Goal: Task Accomplishment & Management: Use online tool/utility

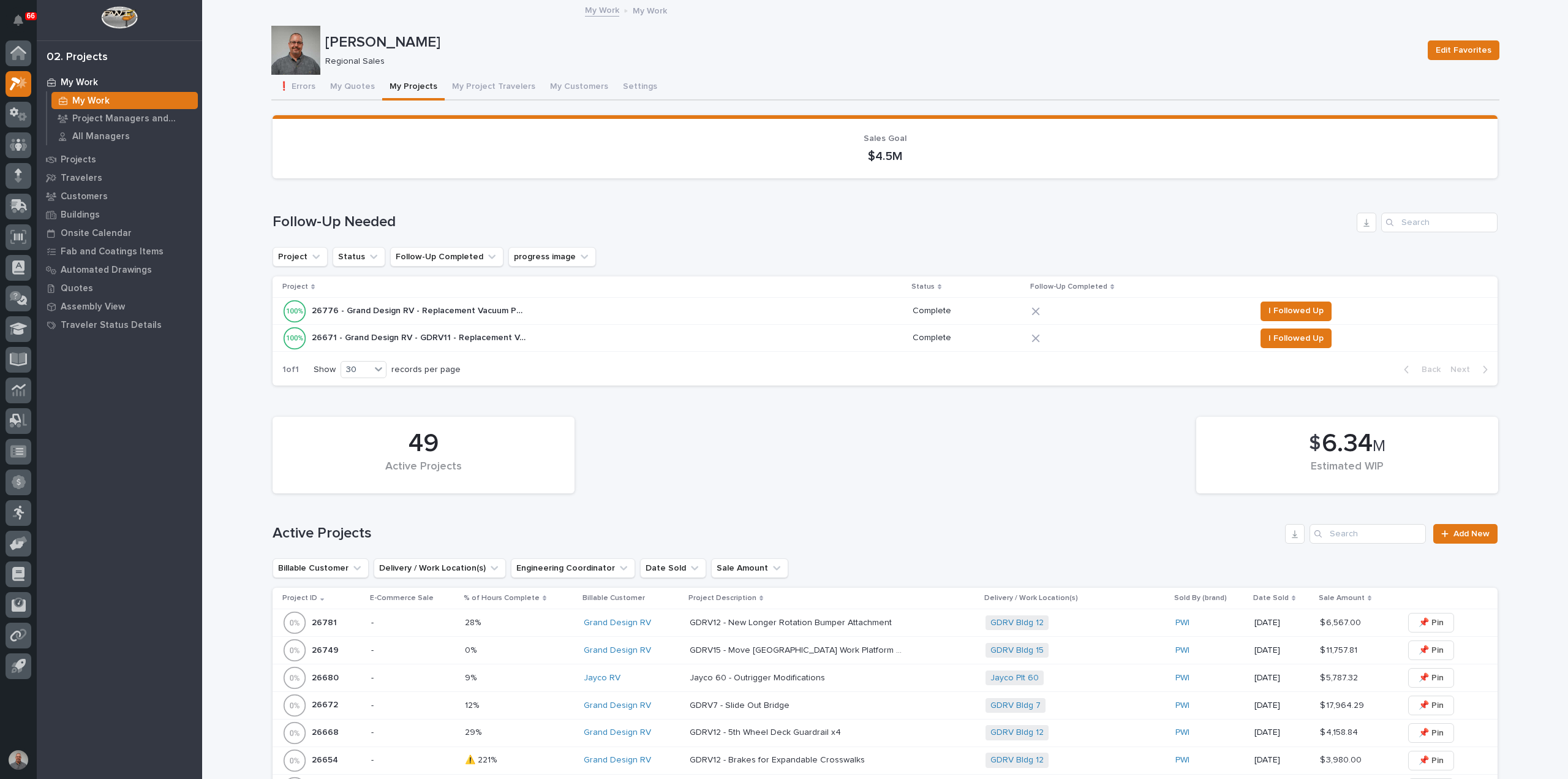
scroll to position [429, 0]
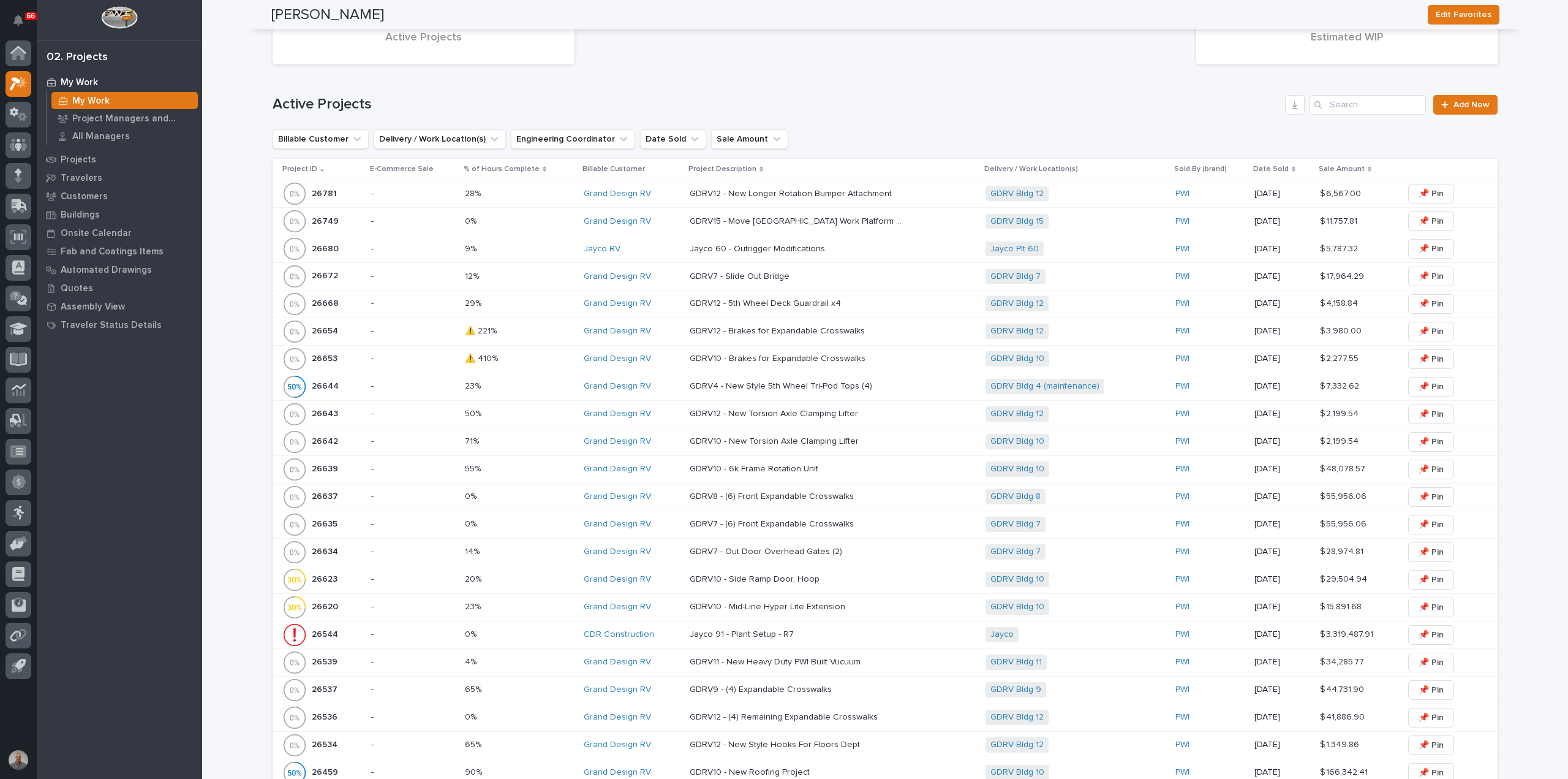
click at [561, 195] on p at bounding box center [519, 194] width 109 height 11
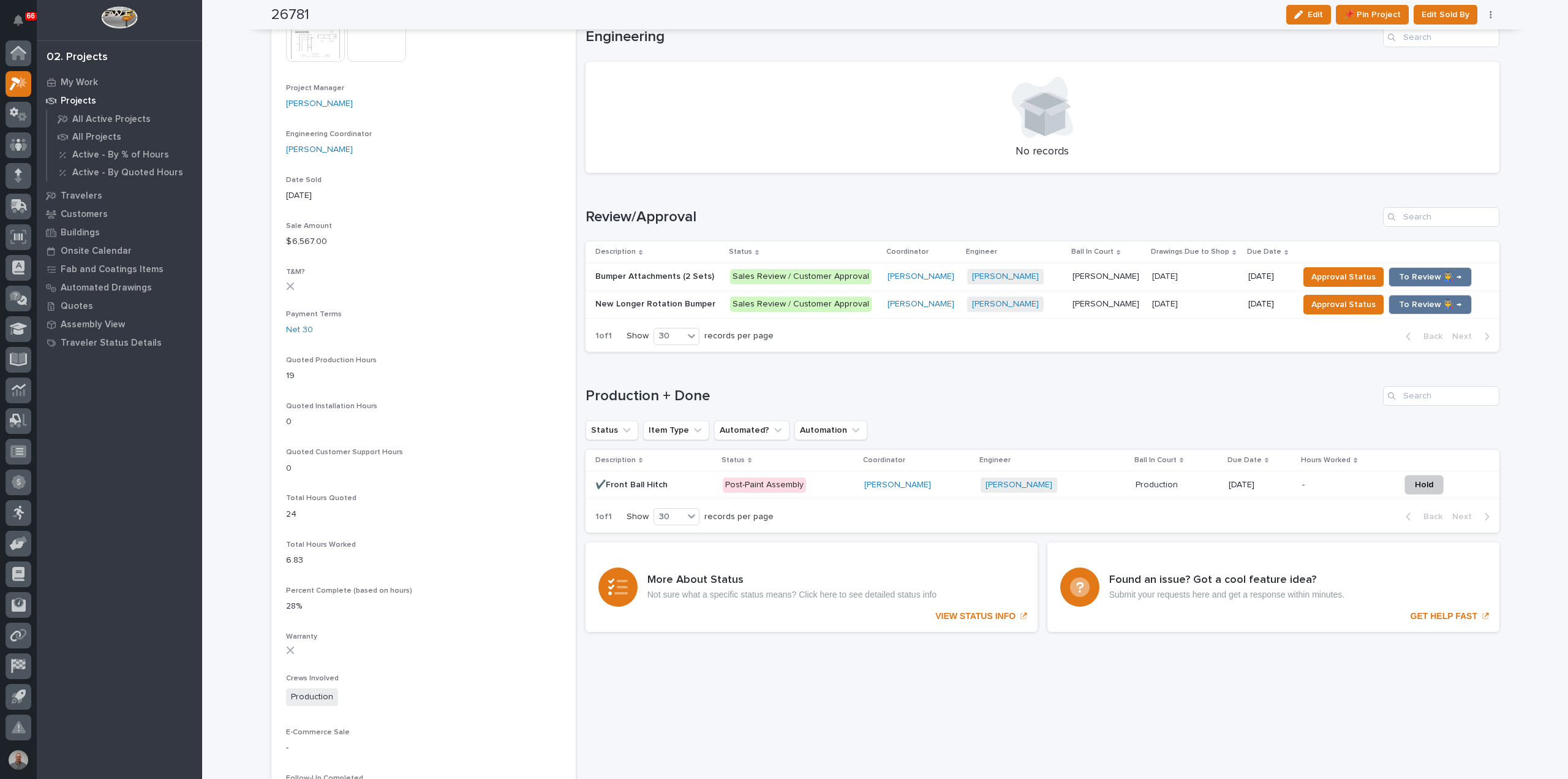
scroll to position [552, 0]
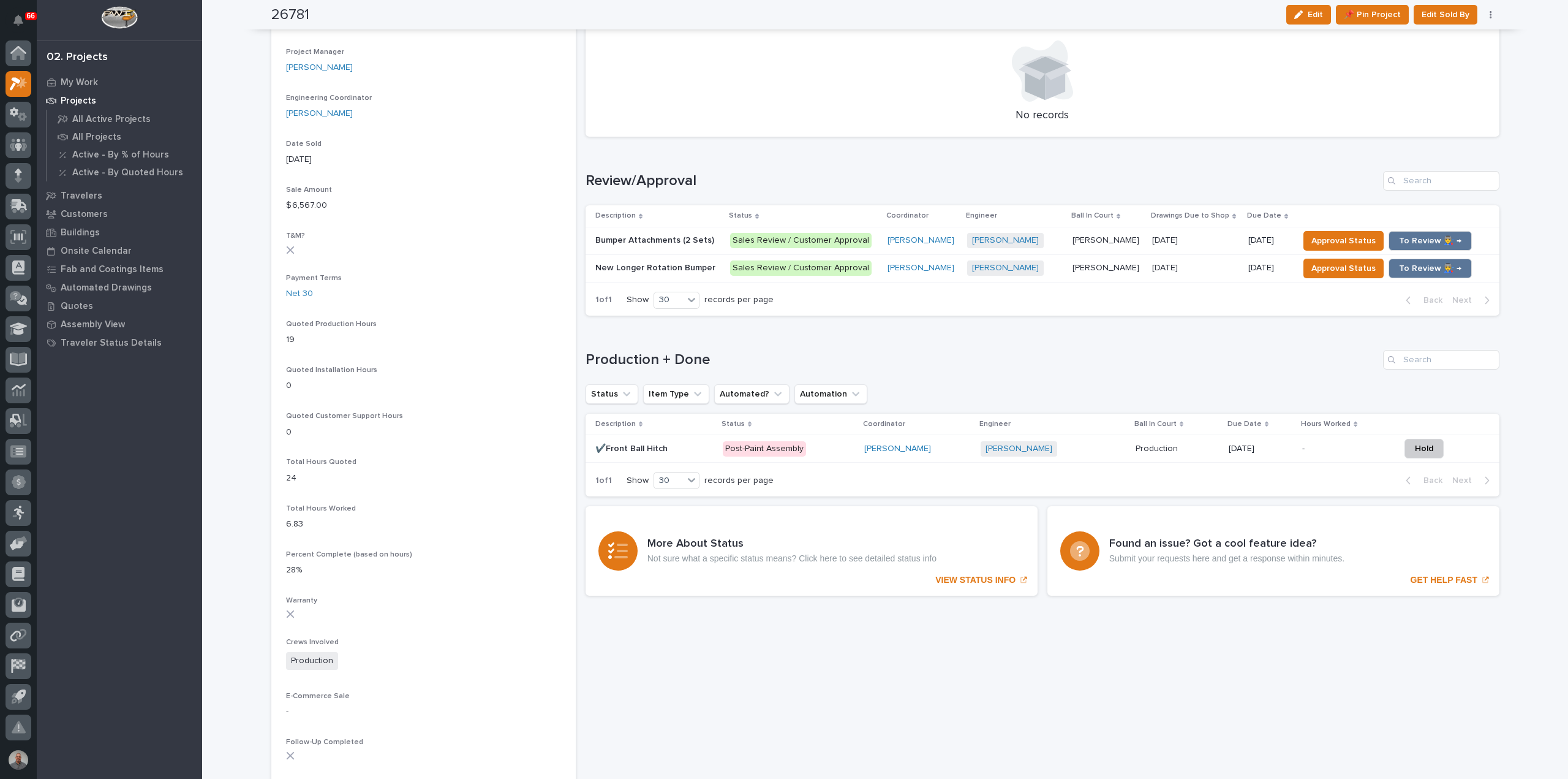
click at [684, 268] on p "New Longer Rotation Bumper" at bounding box center [657, 267] width 122 height 13
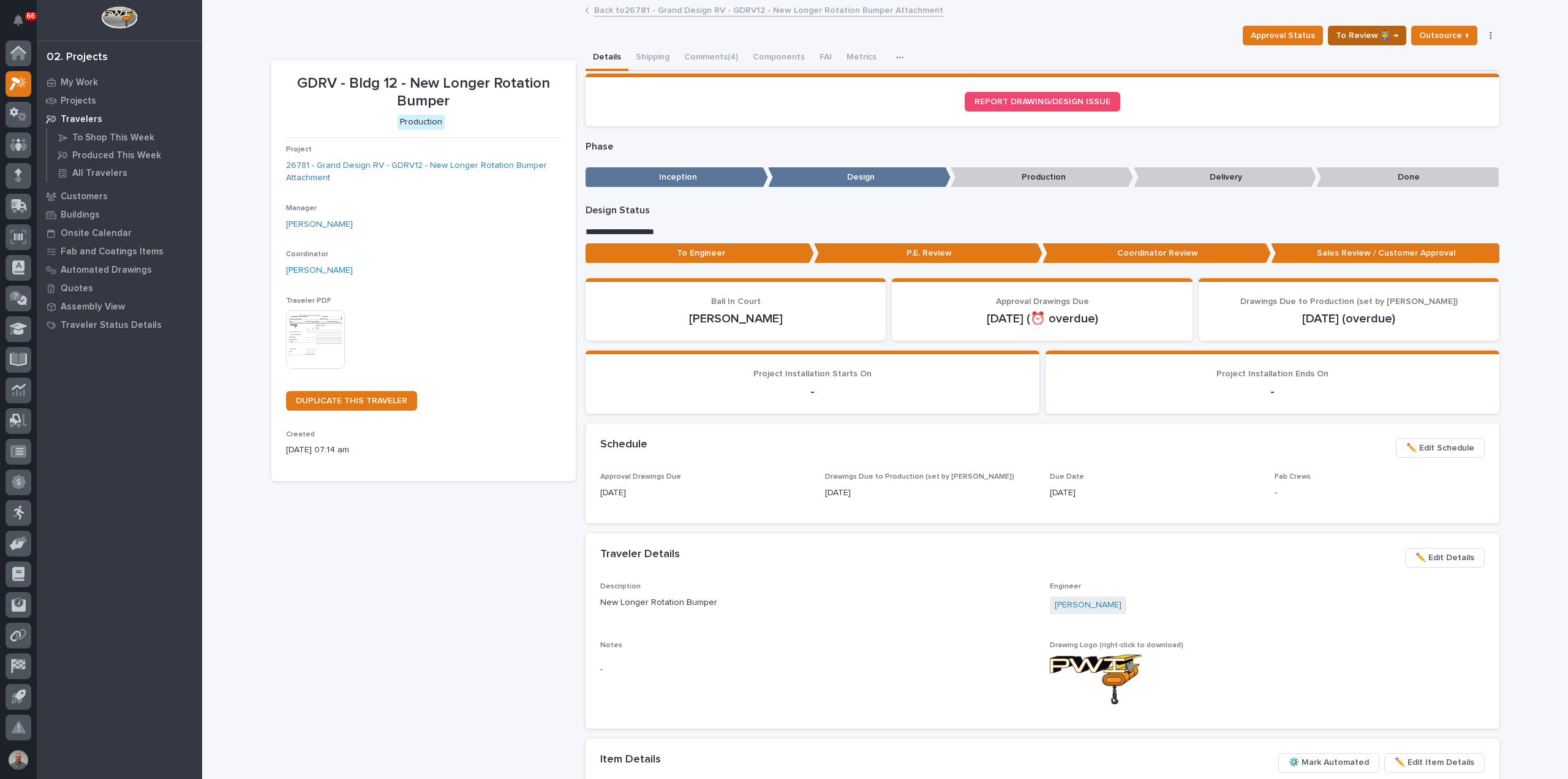
click at [1372, 36] on span "To Review 👨‍🏭 →" at bounding box center [1367, 35] width 63 height 15
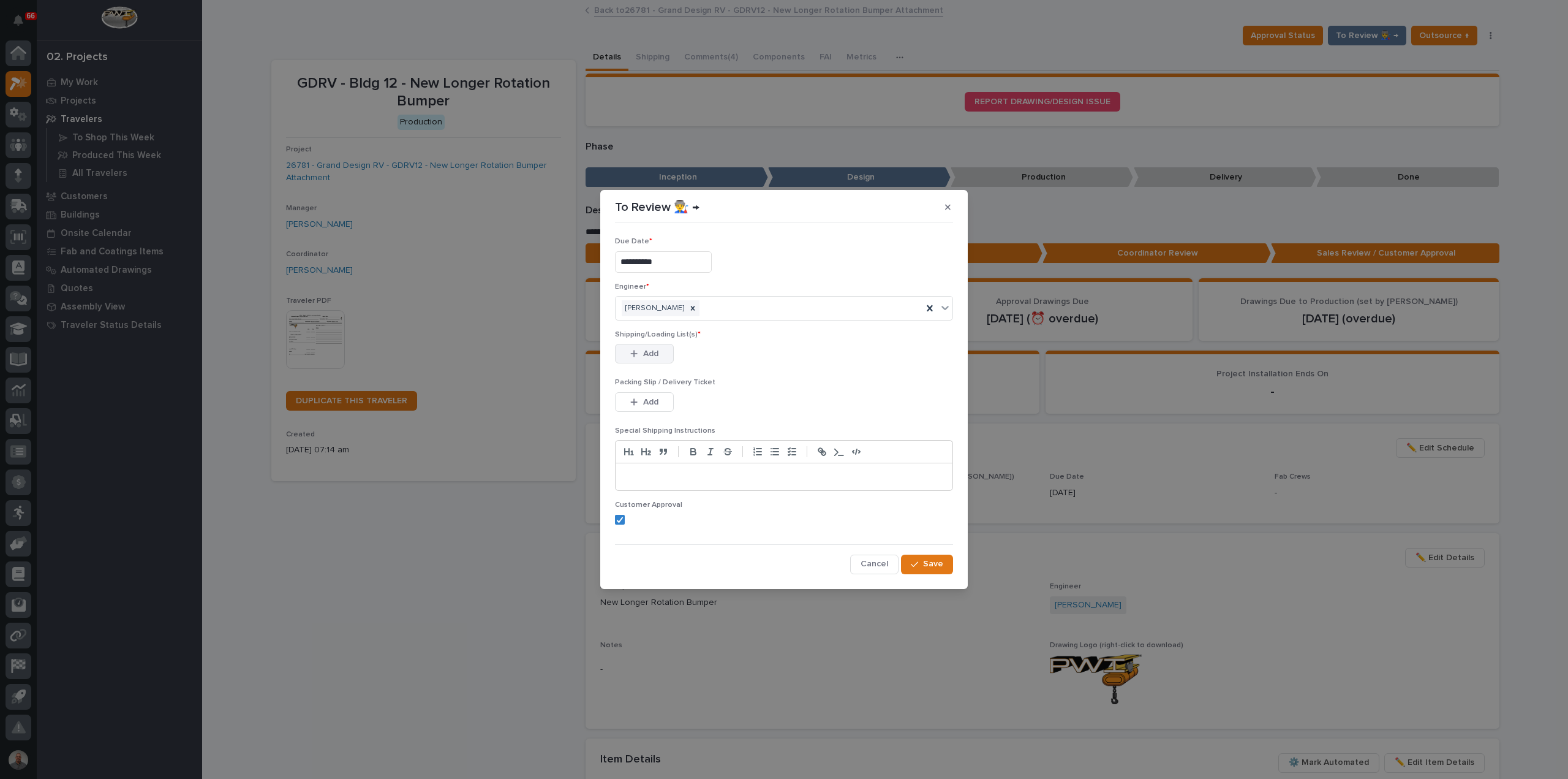
click at [645, 354] on span "Add" at bounding box center [651, 353] width 15 height 11
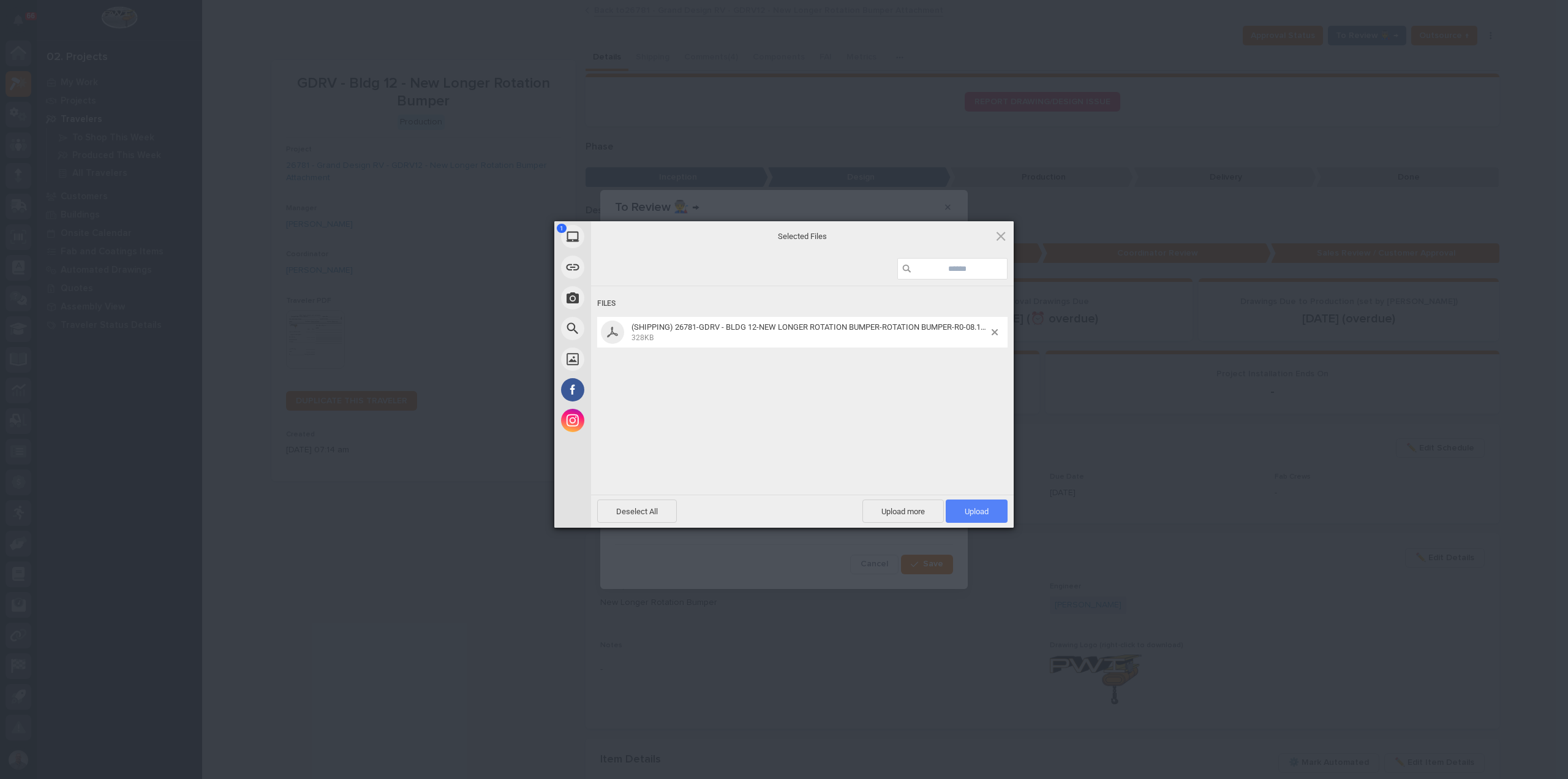
click at [995, 510] on span "Upload 1" at bounding box center [976, 511] width 62 height 23
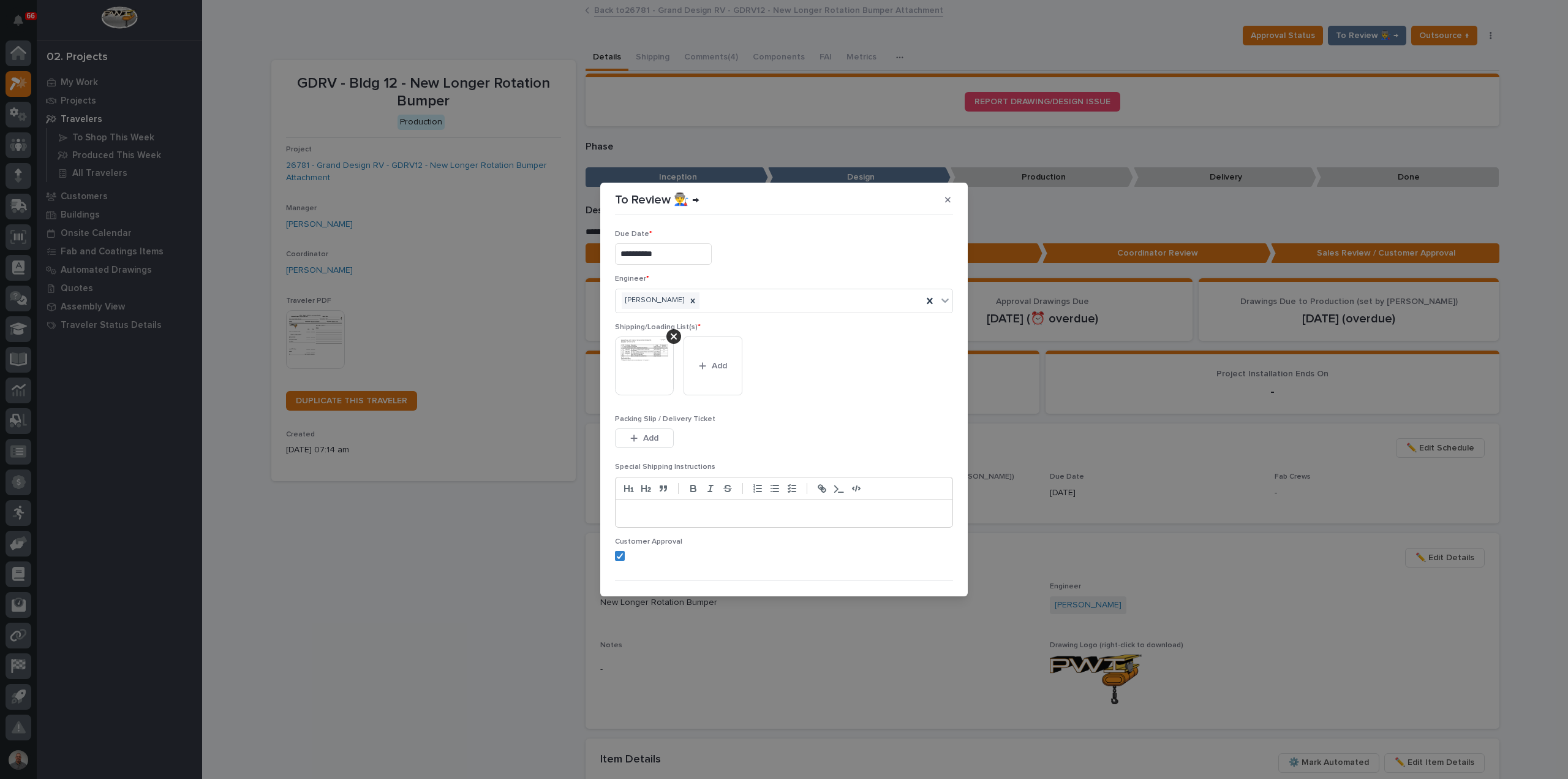
scroll to position [25, 0]
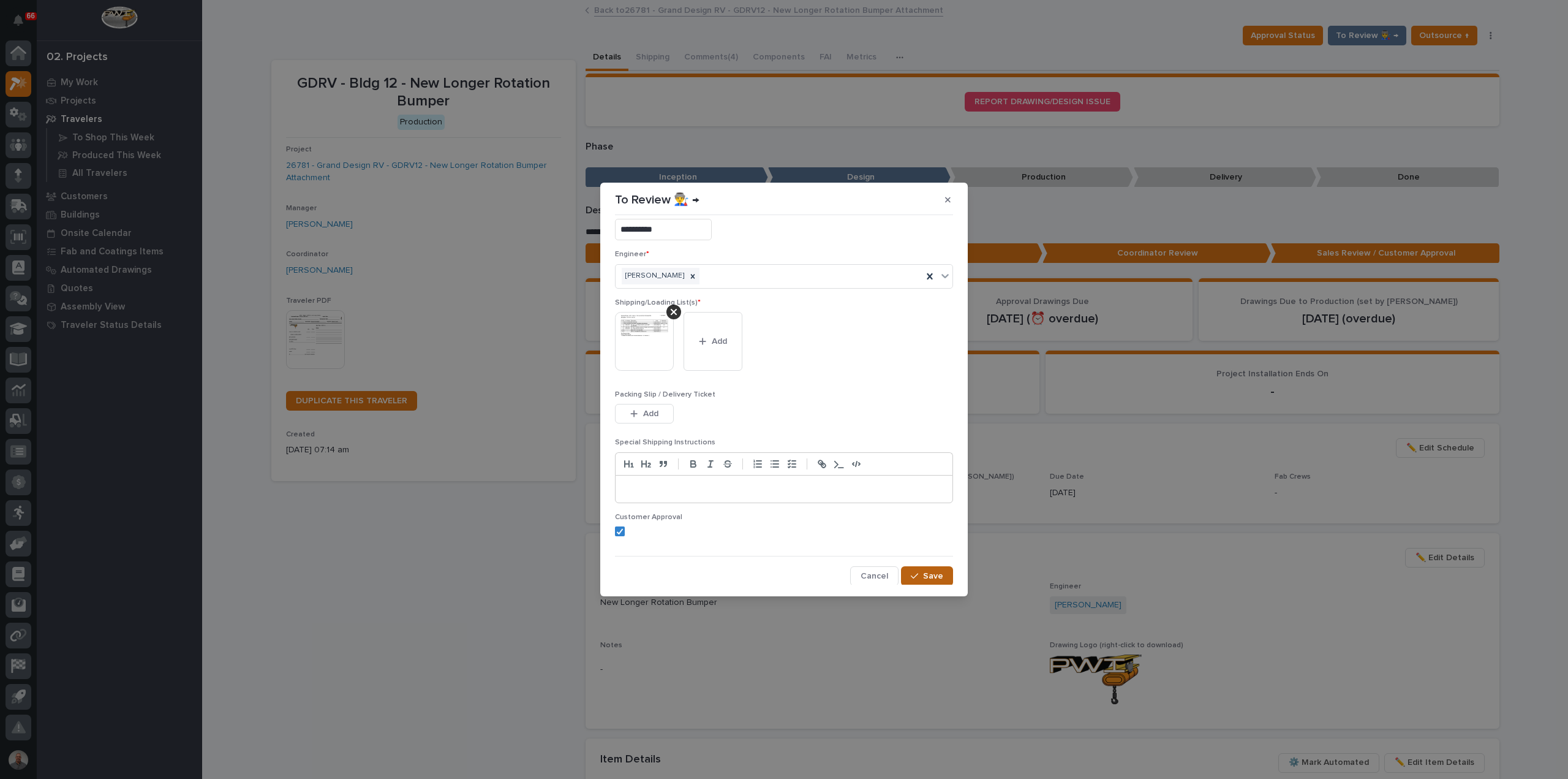
click at [926, 572] on span "Save" at bounding box center [933, 576] width 20 height 11
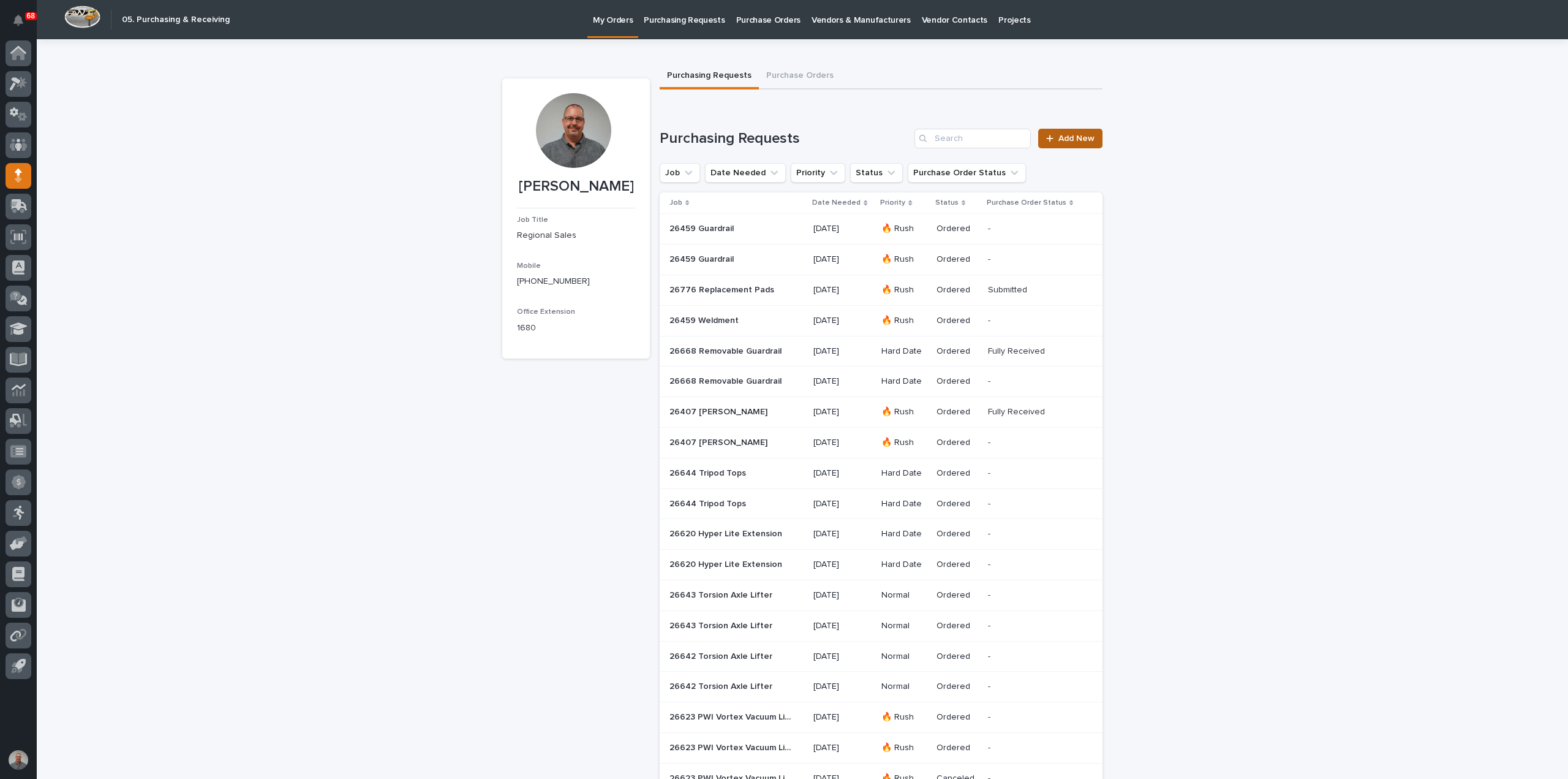
click at [1083, 139] on span "Add New" at bounding box center [1076, 138] width 36 height 8
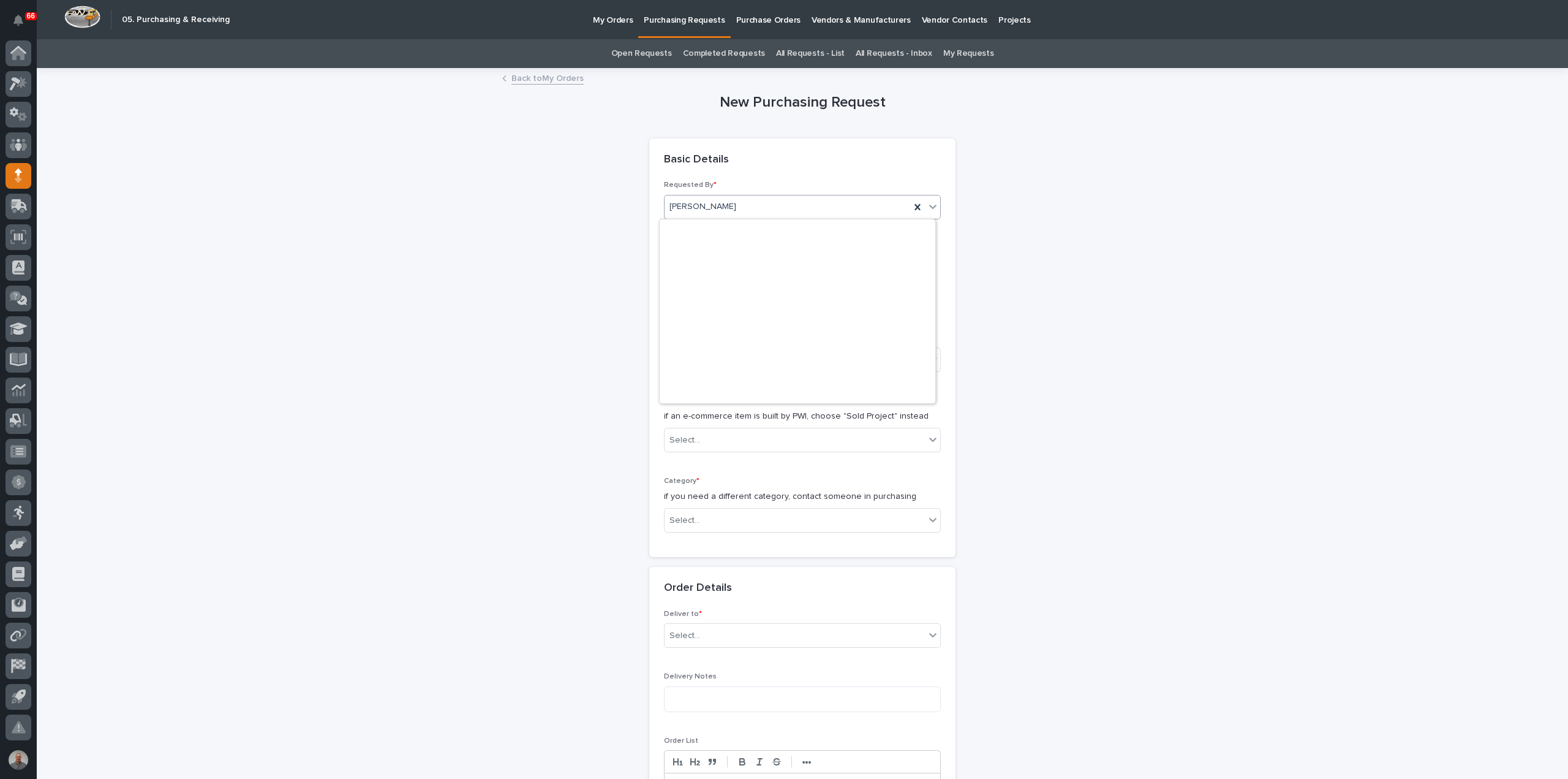
click at [761, 208] on div "[PERSON_NAME]" at bounding box center [787, 207] width 246 height 20
click at [721, 268] on input "text" at bounding box center [712, 268] width 96 height 21
click at [721, 186] on div "21" at bounding box center [724, 188] width 17 height 17
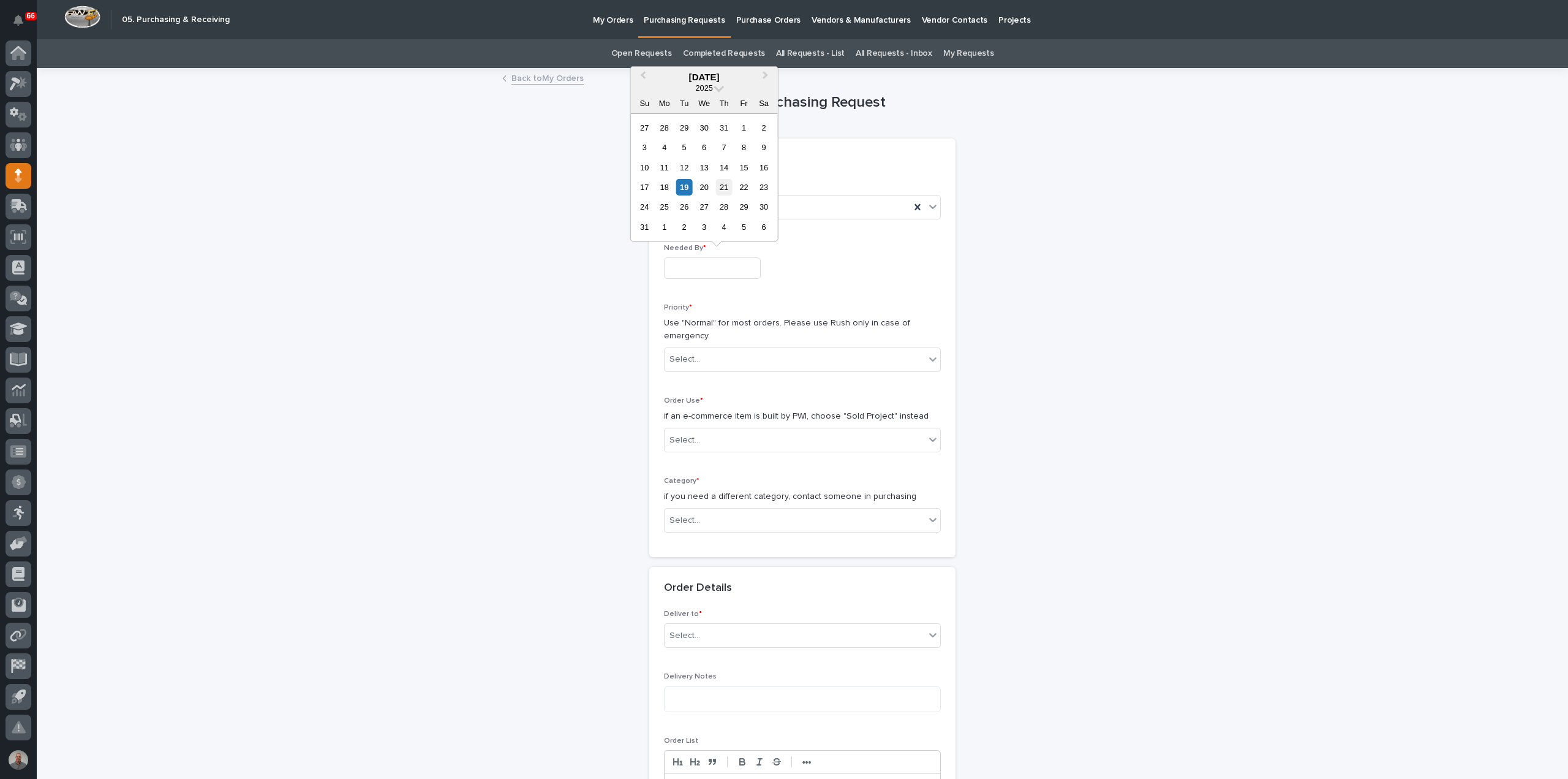
type input "**********"
click at [709, 358] on div "Select..." at bounding box center [795, 359] width 260 height 20
click at [714, 380] on div "🔥 Rush" at bounding box center [798, 381] width 276 height 21
click at [708, 437] on div "Select..." at bounding box center [795, 440] width 260 height 20
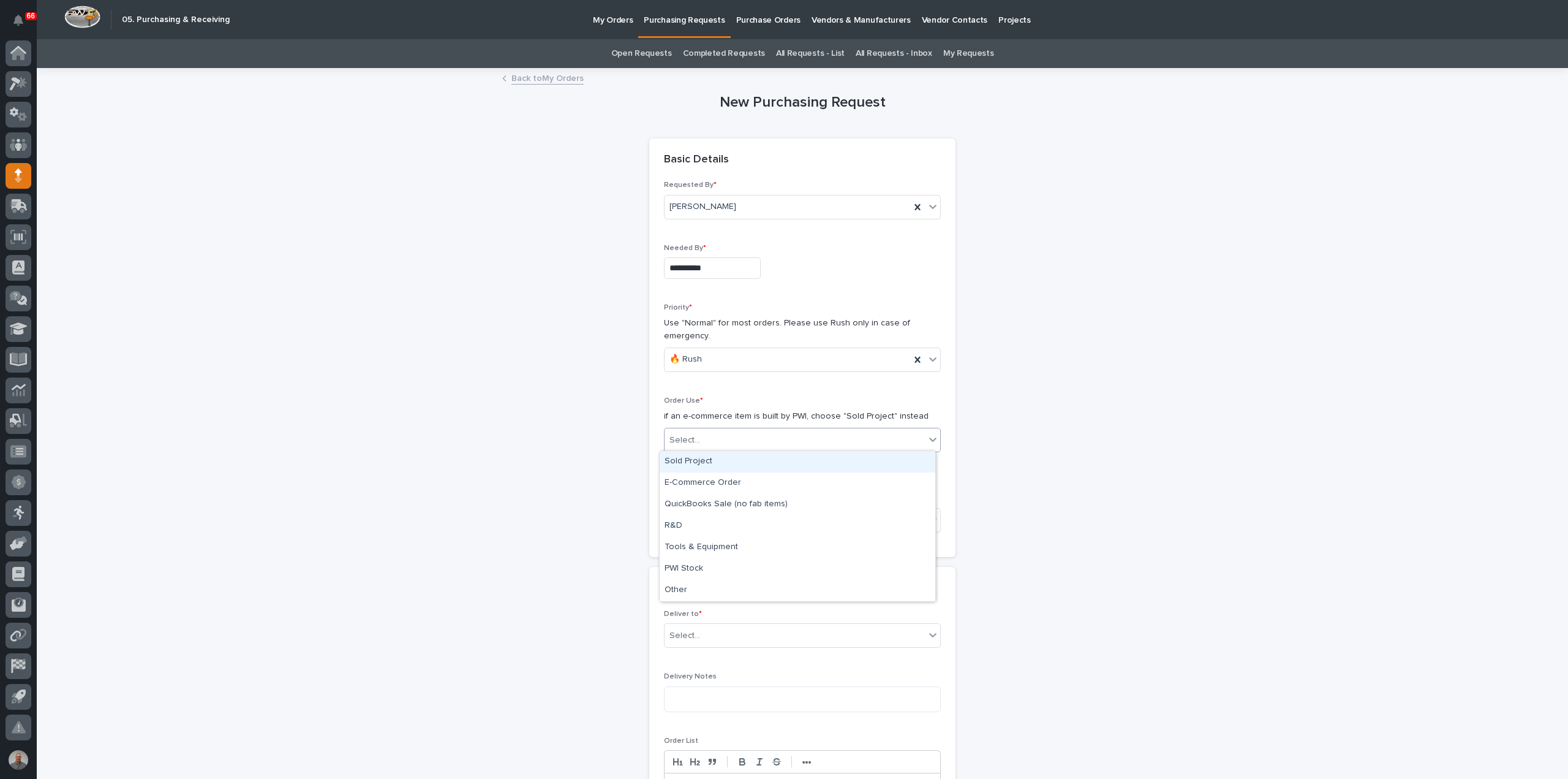
click at [707, 463] on div "Sold Project" at bounding box center [798, 462] width 276 height 21
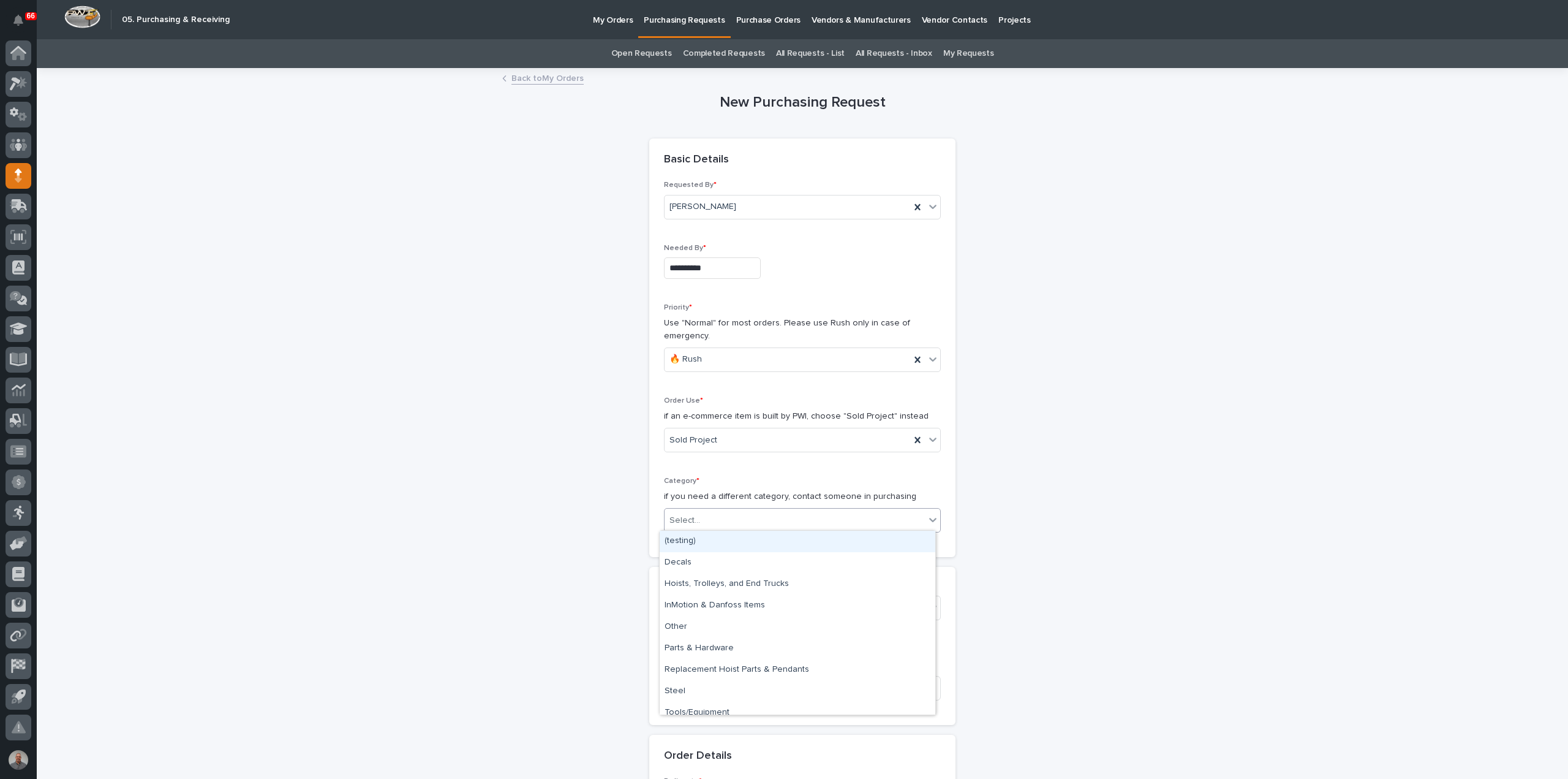
click at [715, 522] on div "Select..." at bounding box center [795, 520] width 260 height 20
click at [704, 694] on div "Steel" at bounding box center [798, 692] width 276 height 21
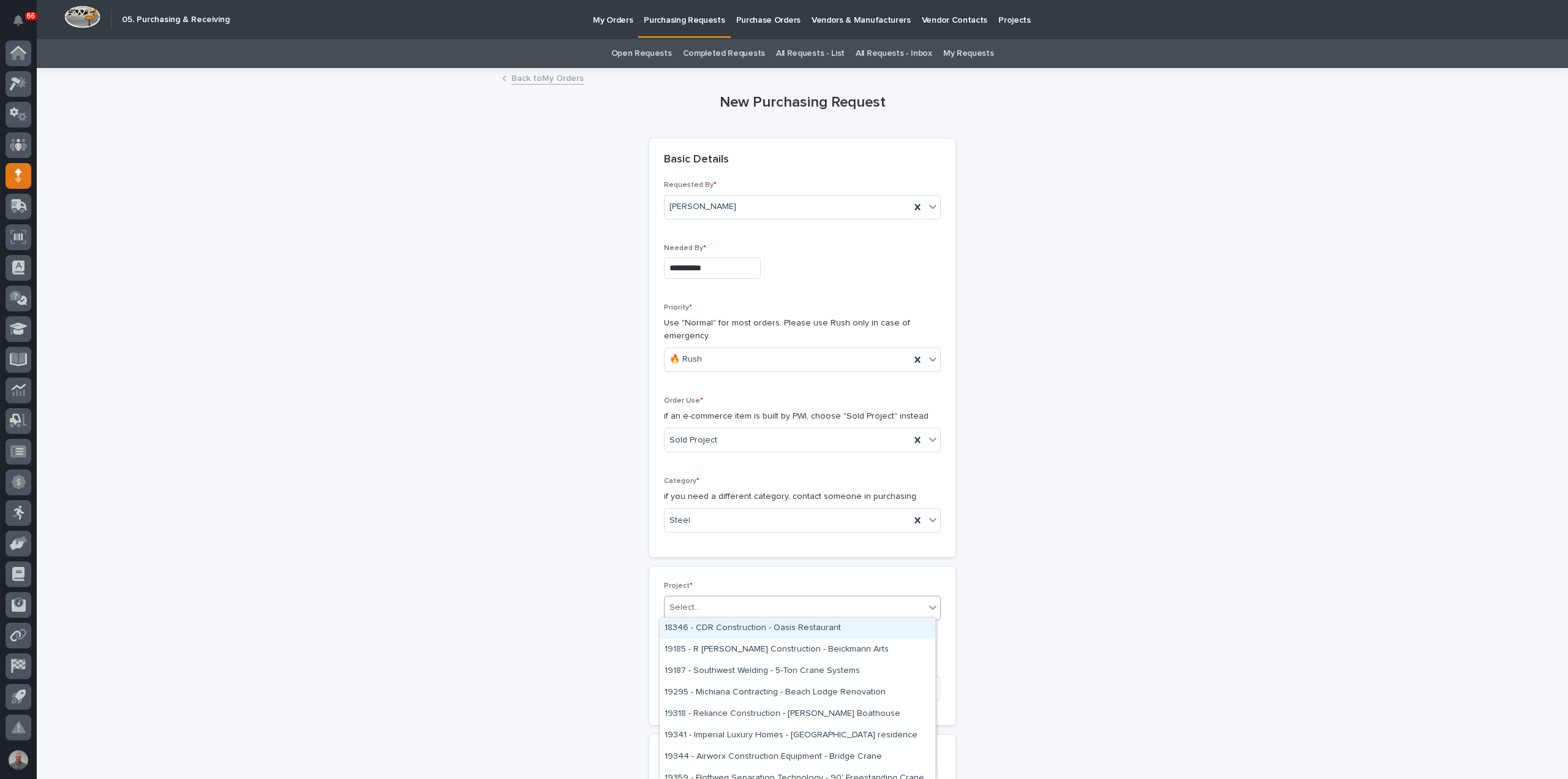
click at [724, 608] on div "Select..." at bounding box center [795, 607] width 260 height 20
type input "*****"
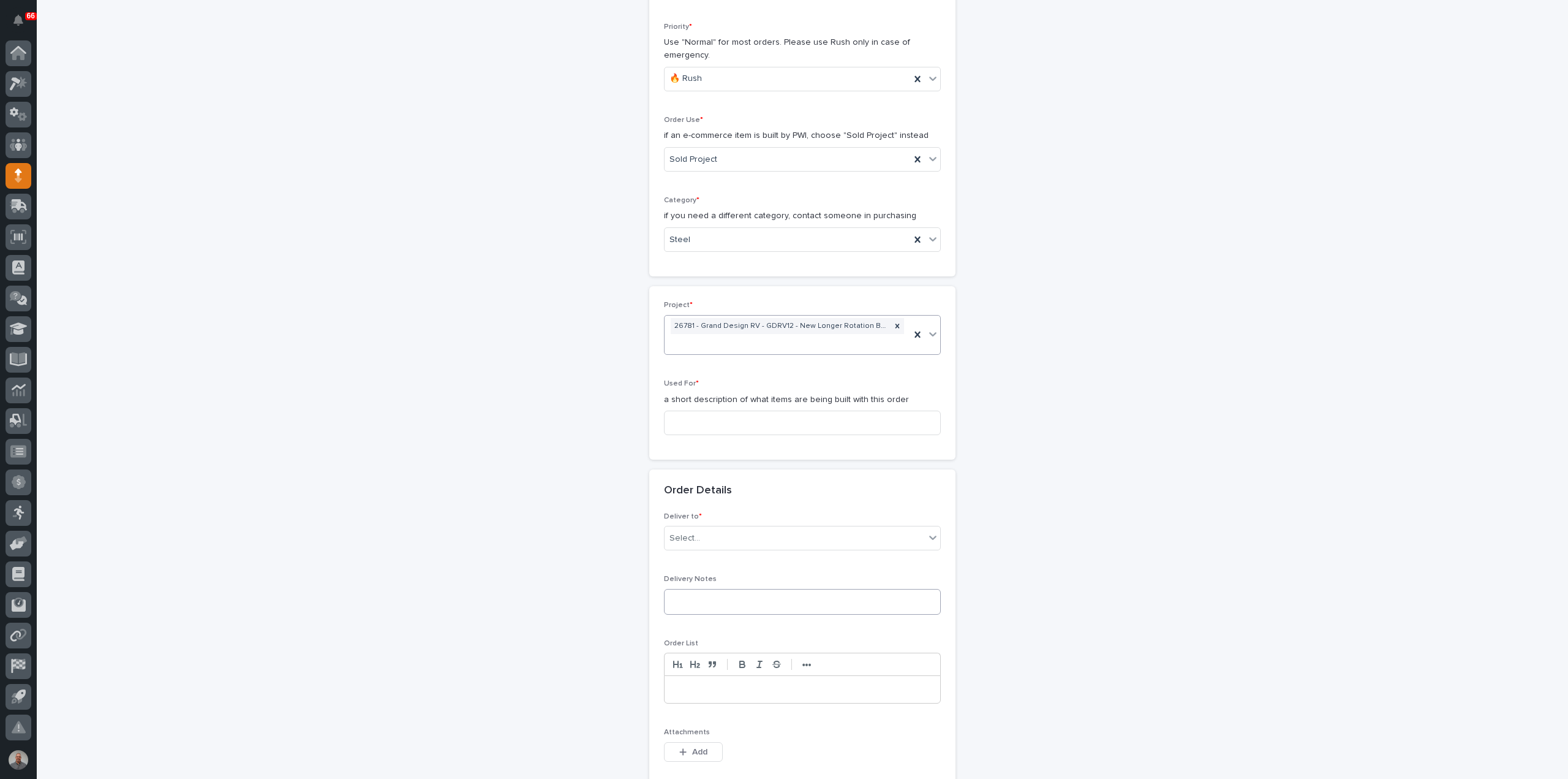
scroll to position [306, 0]
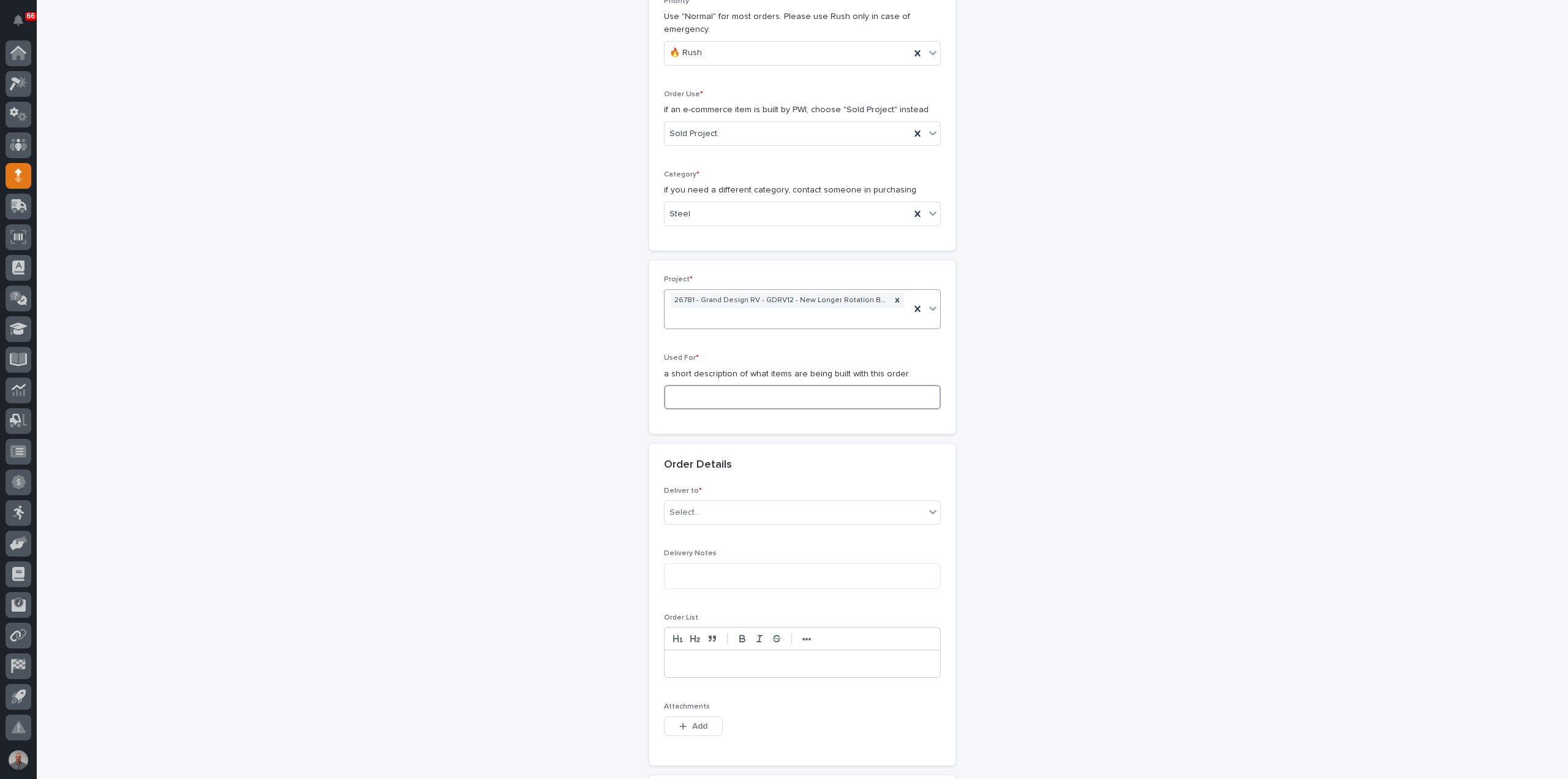
click at [721, 391] on input at bounding box center [802, 397] width 277 height 25
type input "L"
click at [728, 513] on div "Select..." at bounding box center [795, 512] width 260 height 20
click at [723, 536] on div "PWI" at bounding box center [798, 533] width 276 height 21
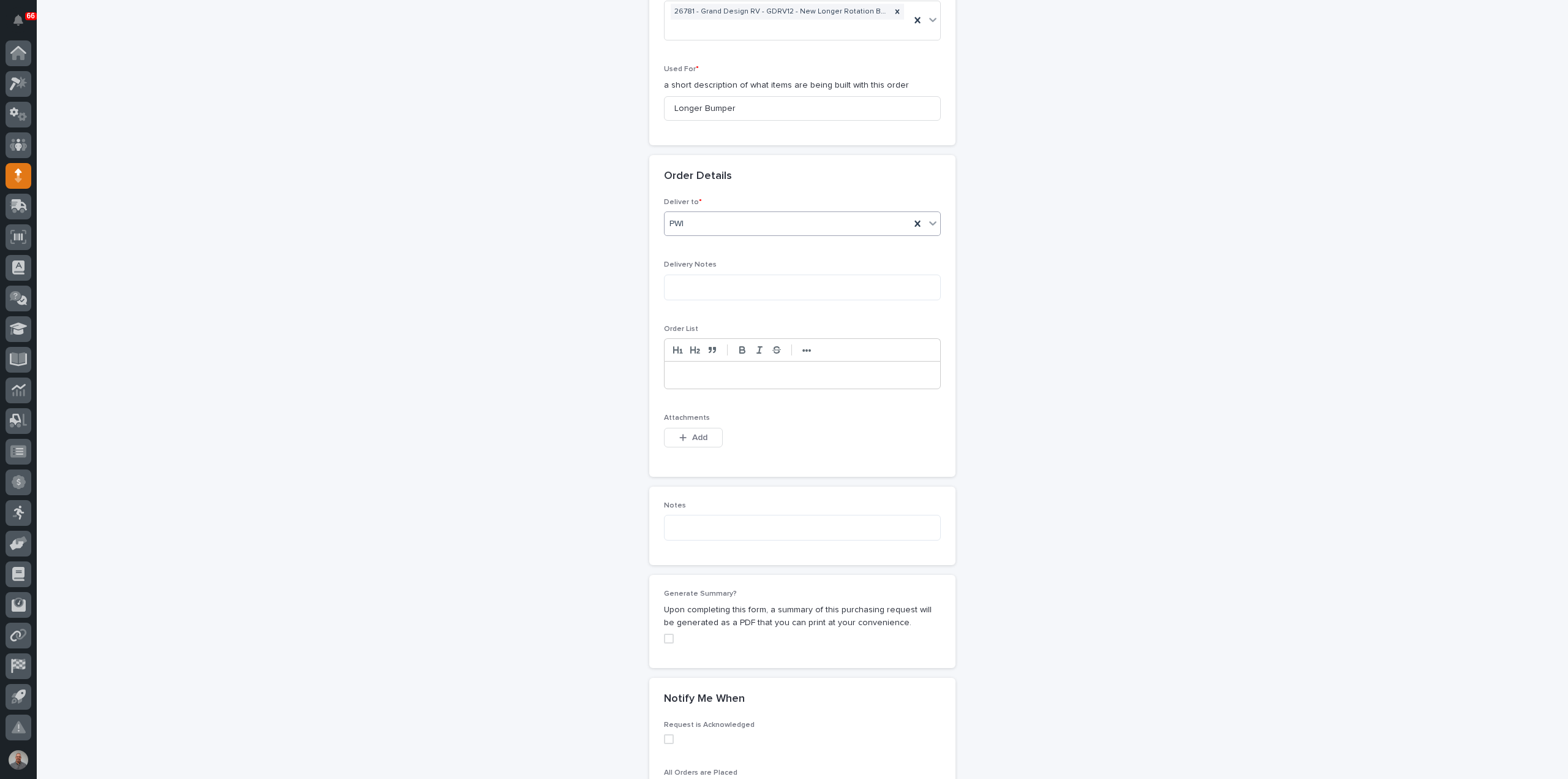
scroll to position [613, 0]
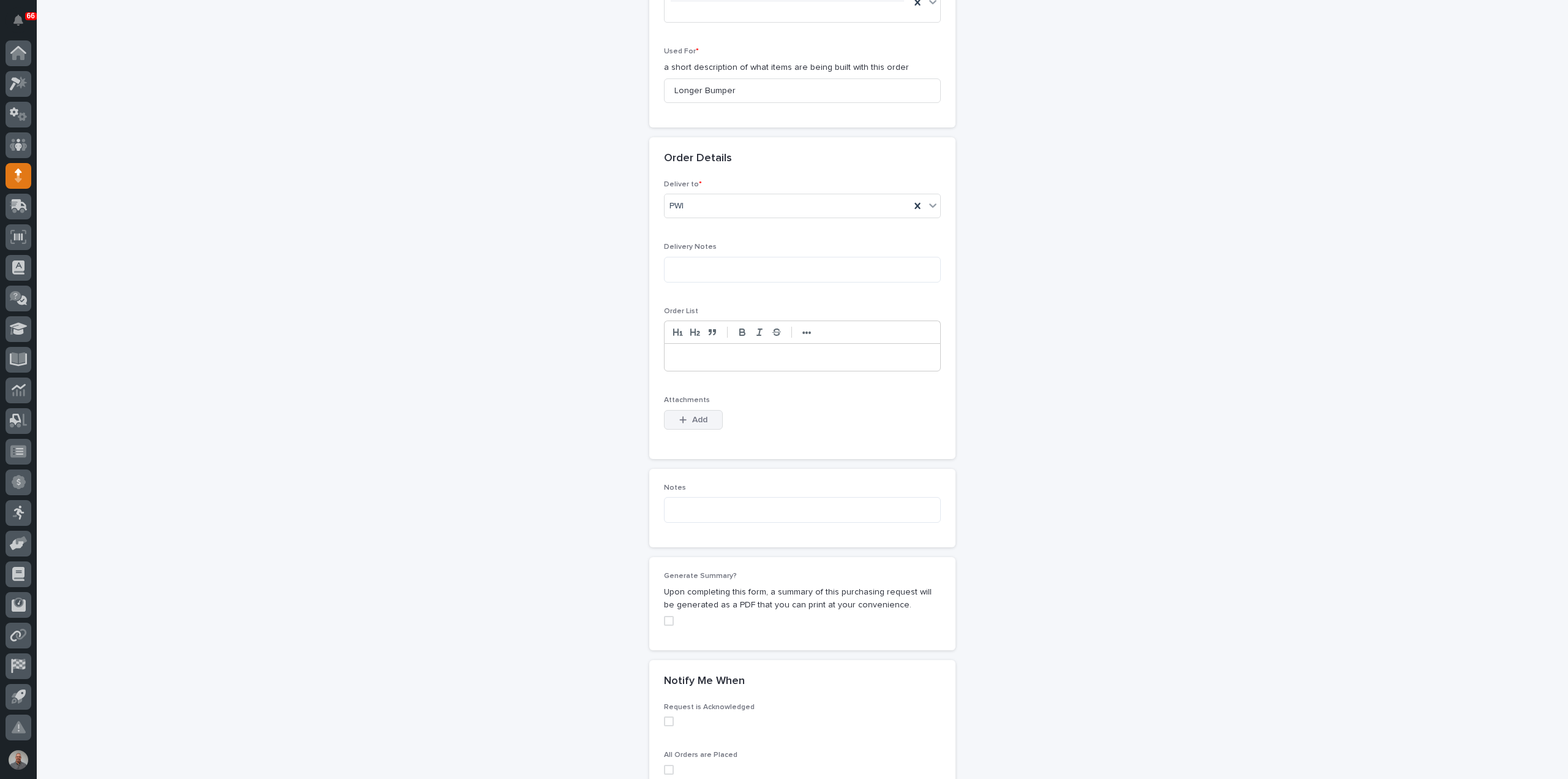
click at [674, 414] on button "Add" at bounding box center [693, 420] width 59 height 20
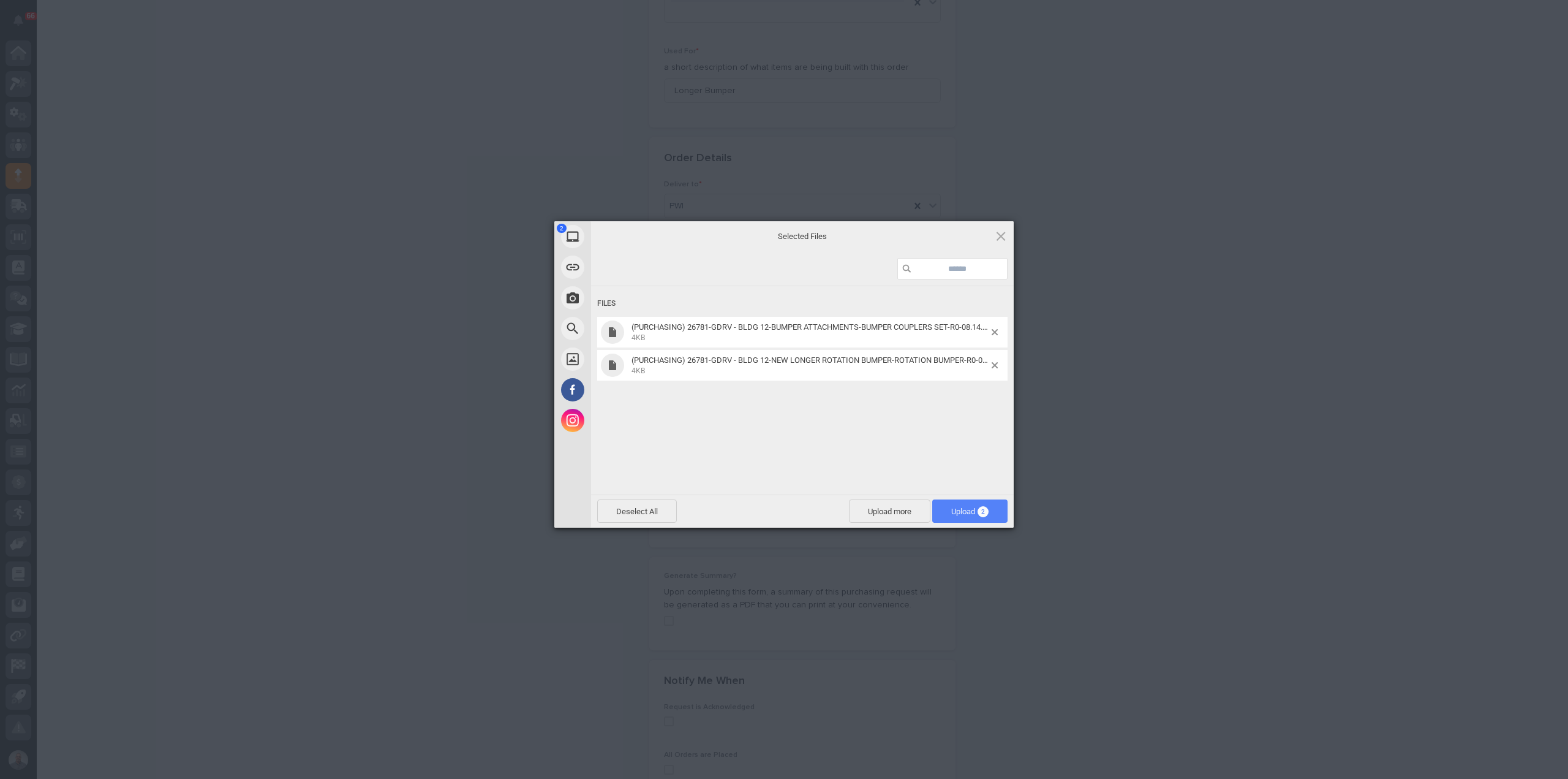
click at [951, 509] on span "Upload 2" at bounding box center [969, 512] width 38 height 9
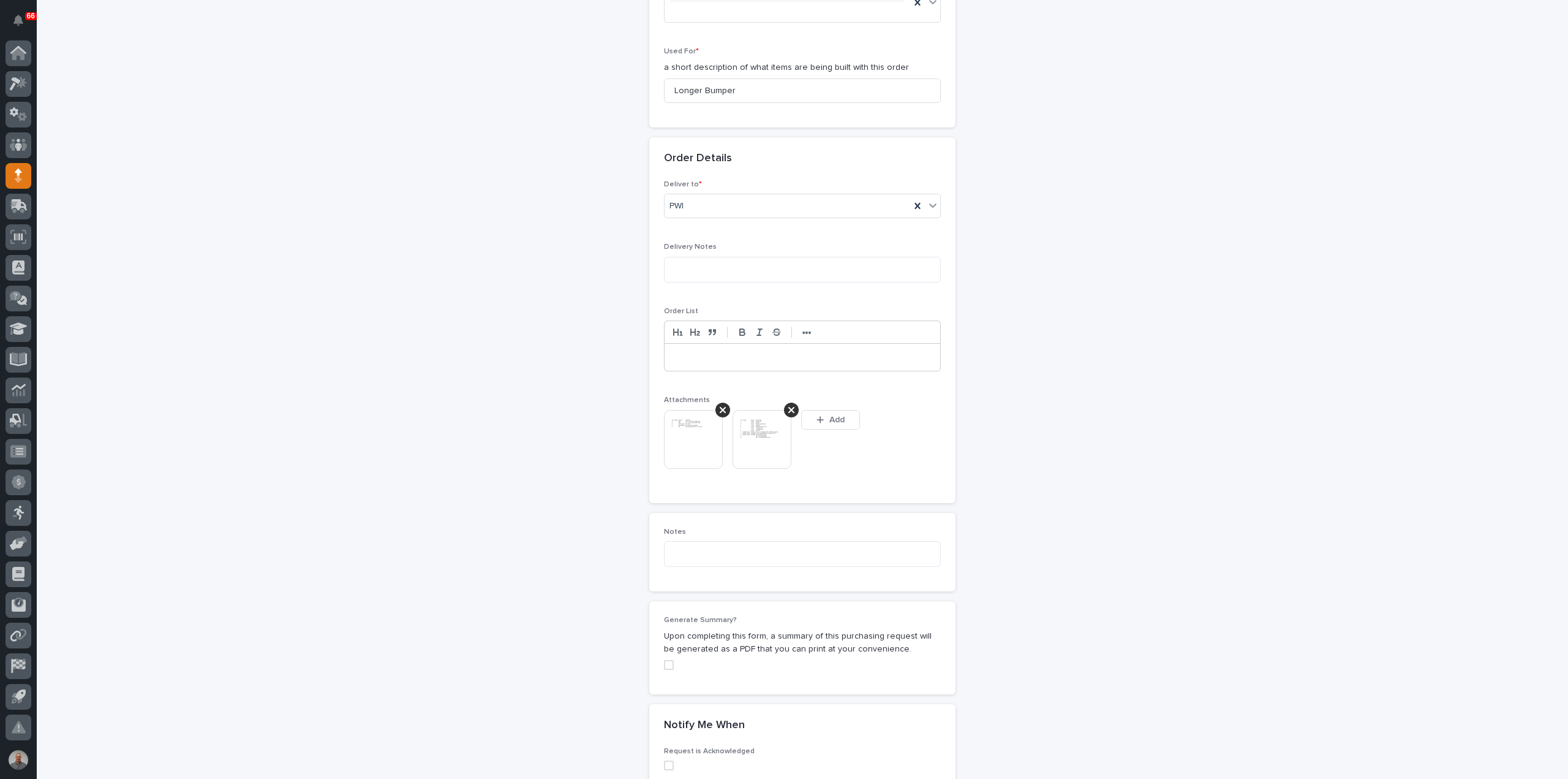
scroll to position [635, 0]
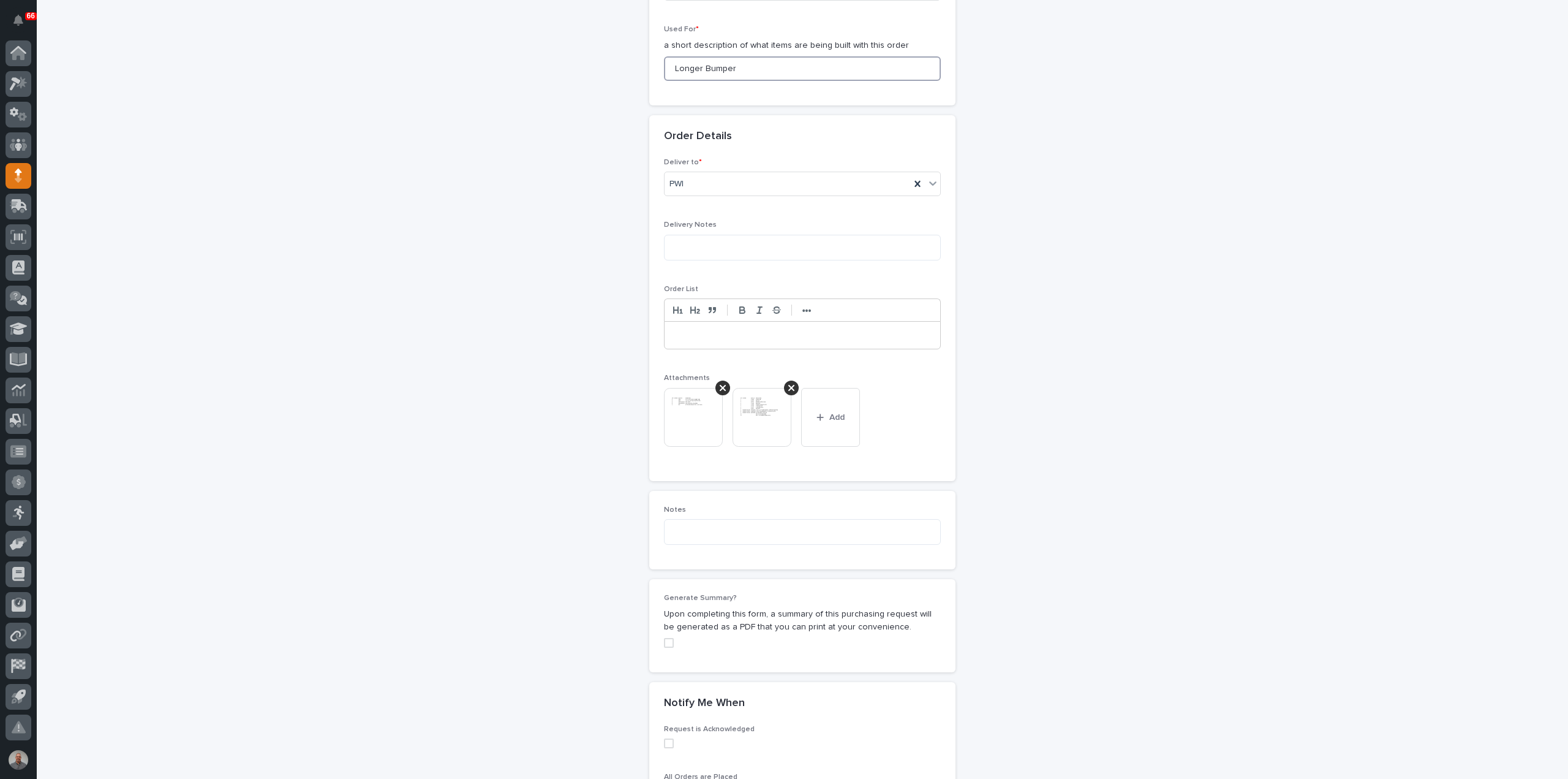
click at [750, 68] on input "Longer Bumper" at bounding box center [802, 69] width 277 height 25
drag, startPoint x: 786, startPoint y: 67, endPoint x: 621, endPoint y: 68, distance: 165.0
click at [621, 68] on div "**********" at bounding box center [802, 166] width 600 height 1464
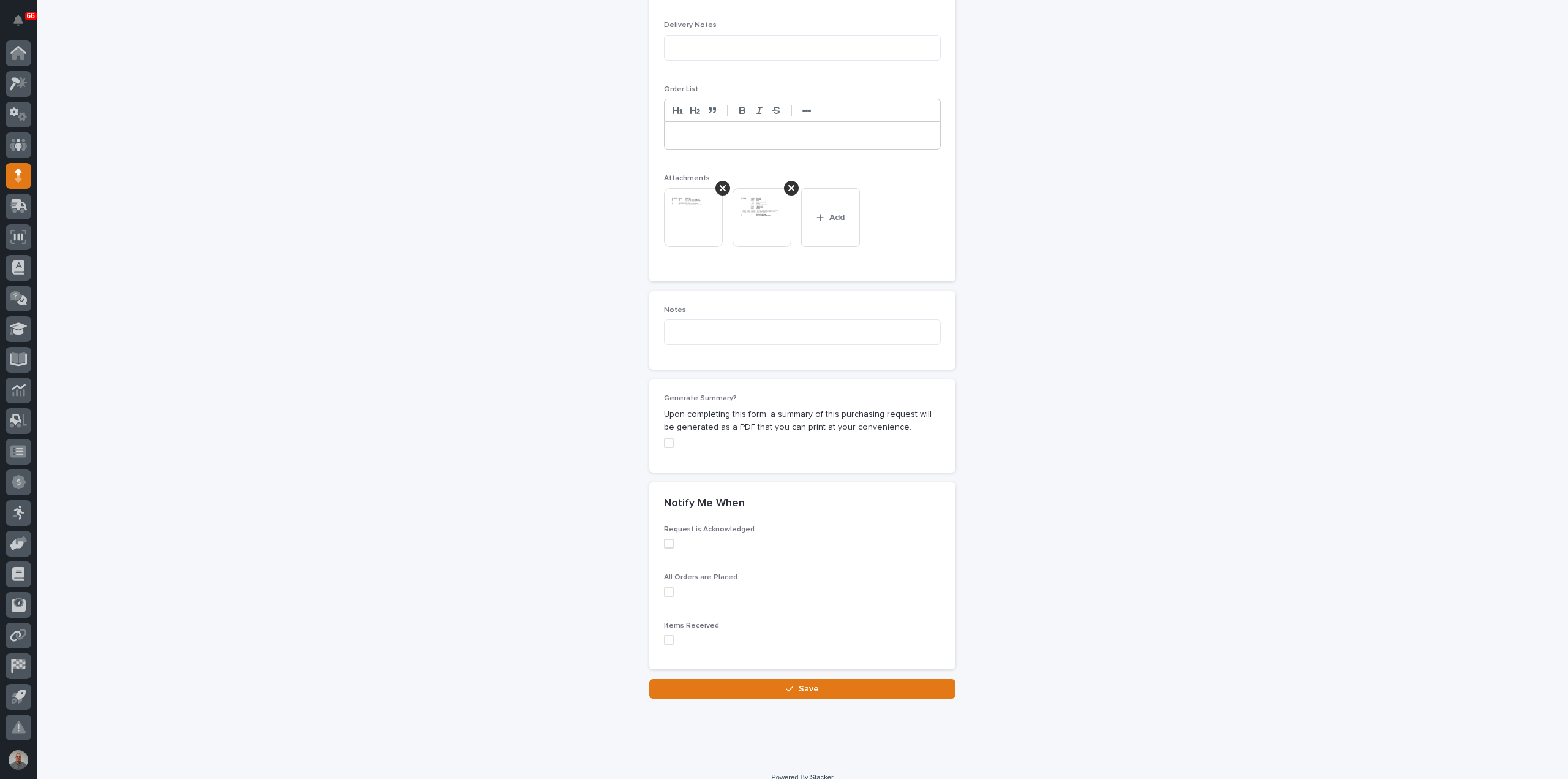
scroll to position [847, 0]
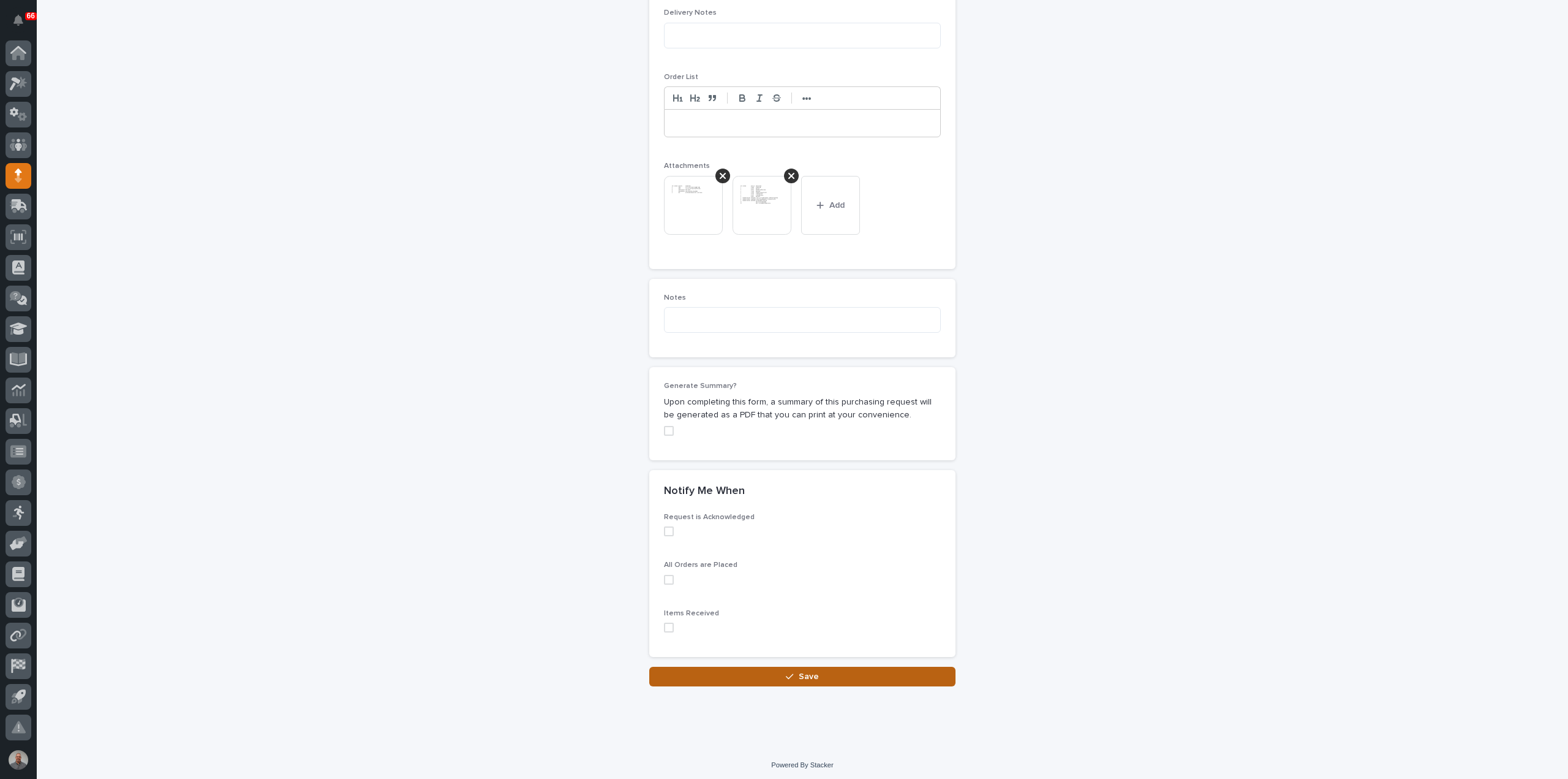
type input "Longer Bumper & Couplers"
click at [768, 676] on button "Save" at bounding box center [802, 676] width 306 height 20
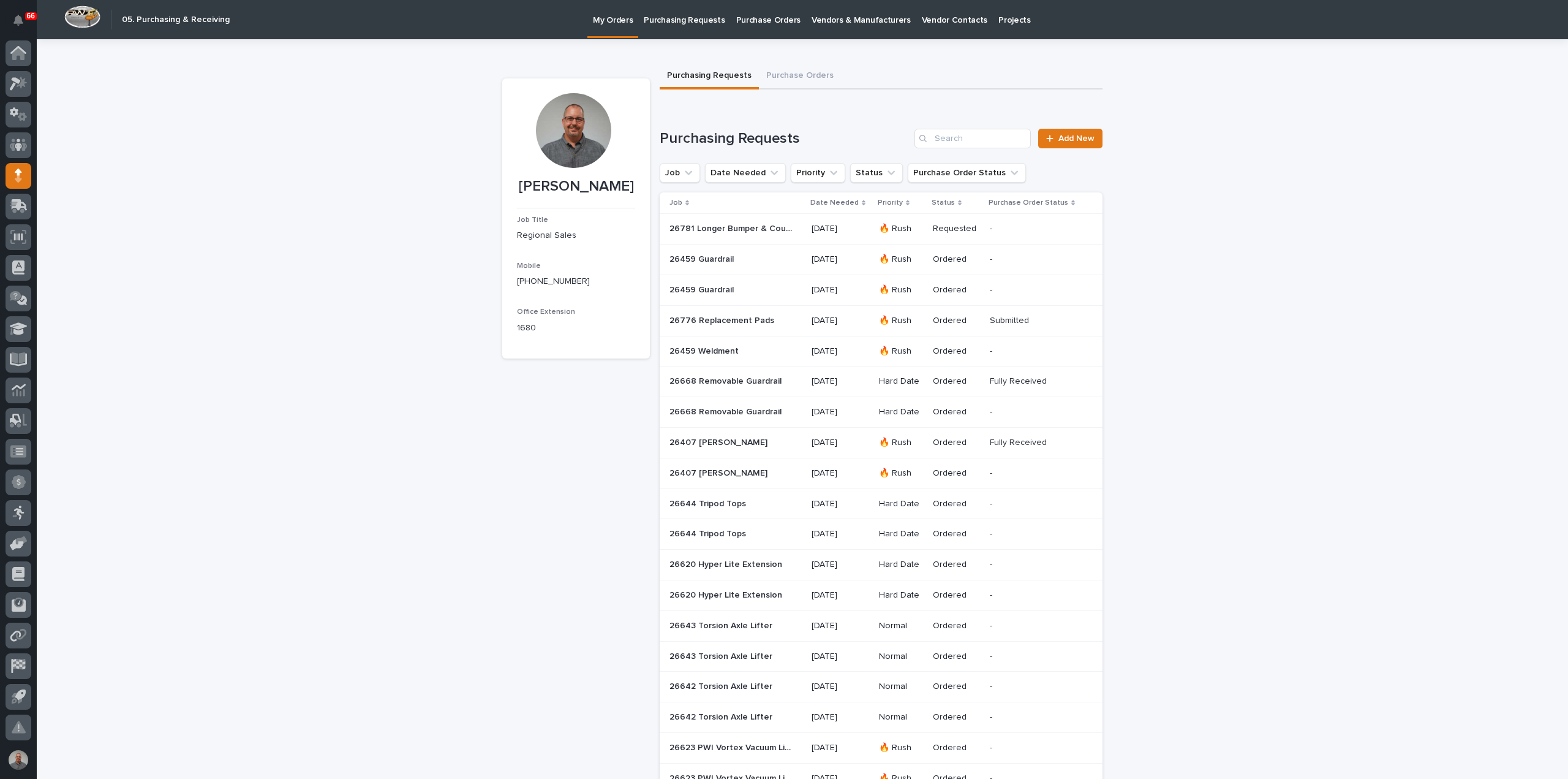
click at [770, 231] on p "26781 Longer Bumper & Couplers" at bounding box center [731, 227] width 125 height 13
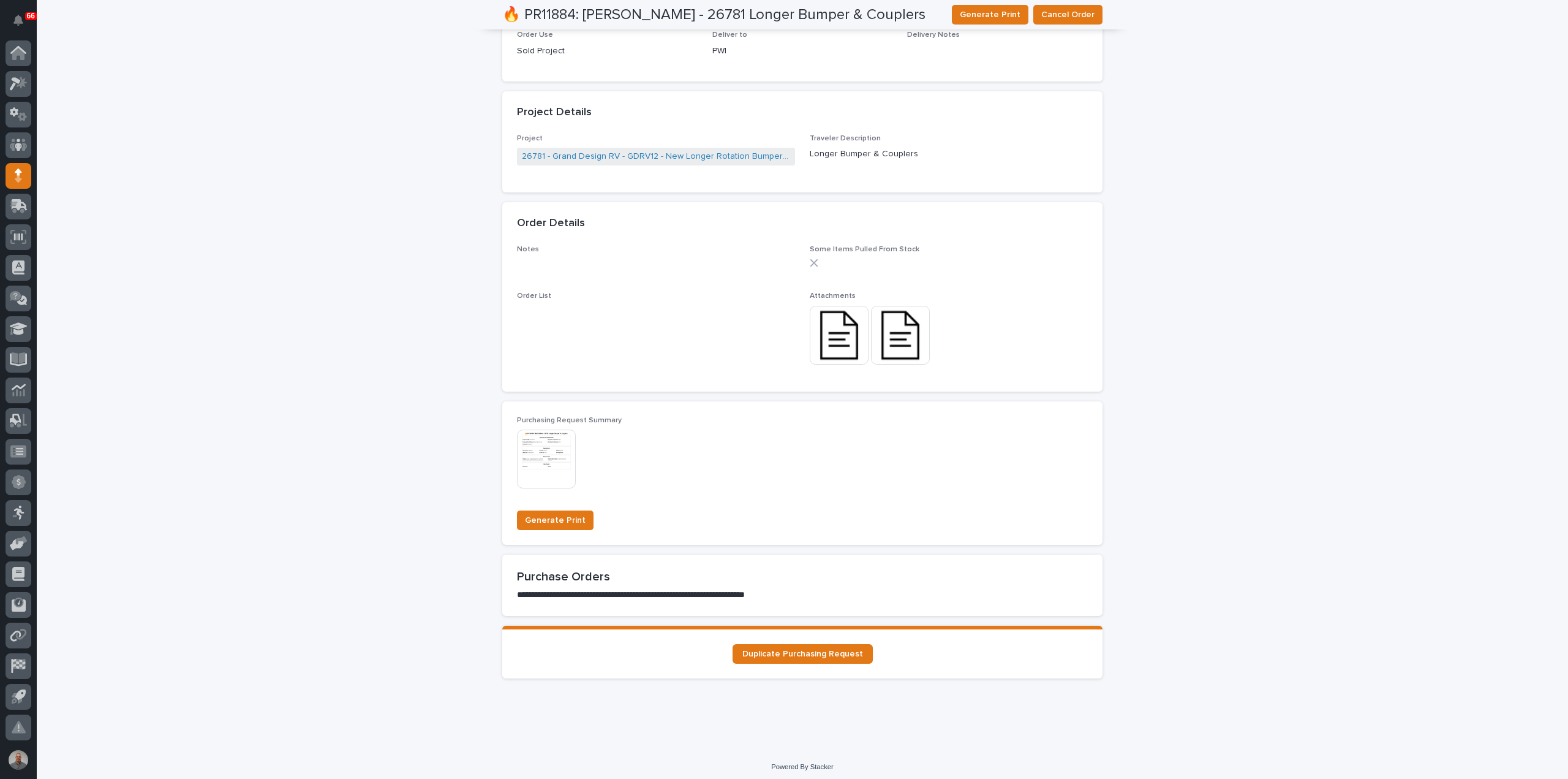
scroll to position [732, 0]
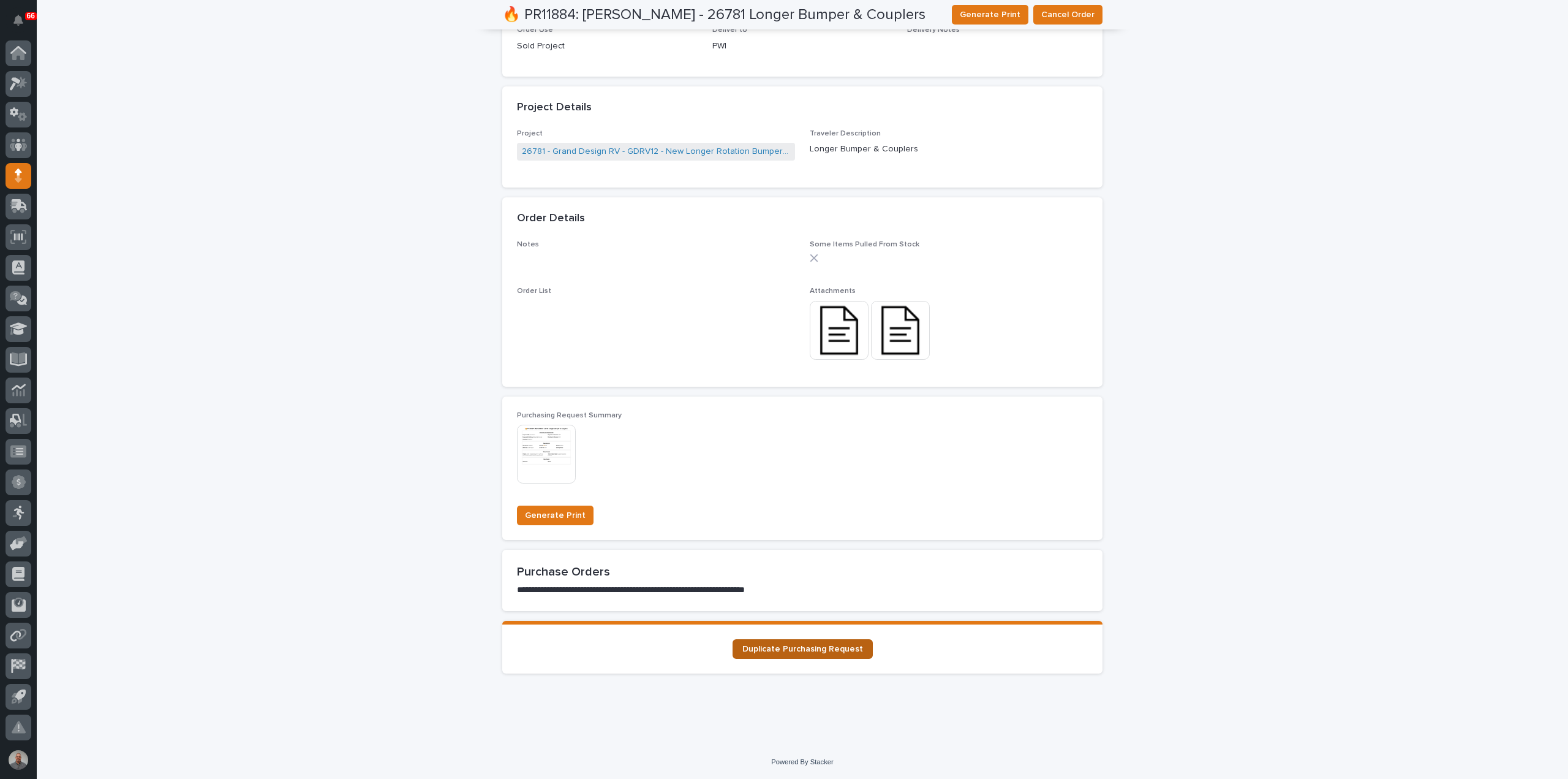
click at [813, 650] on span "Duplicate Purchasing Request" at bounding box center [803, 649] width 121 height 8
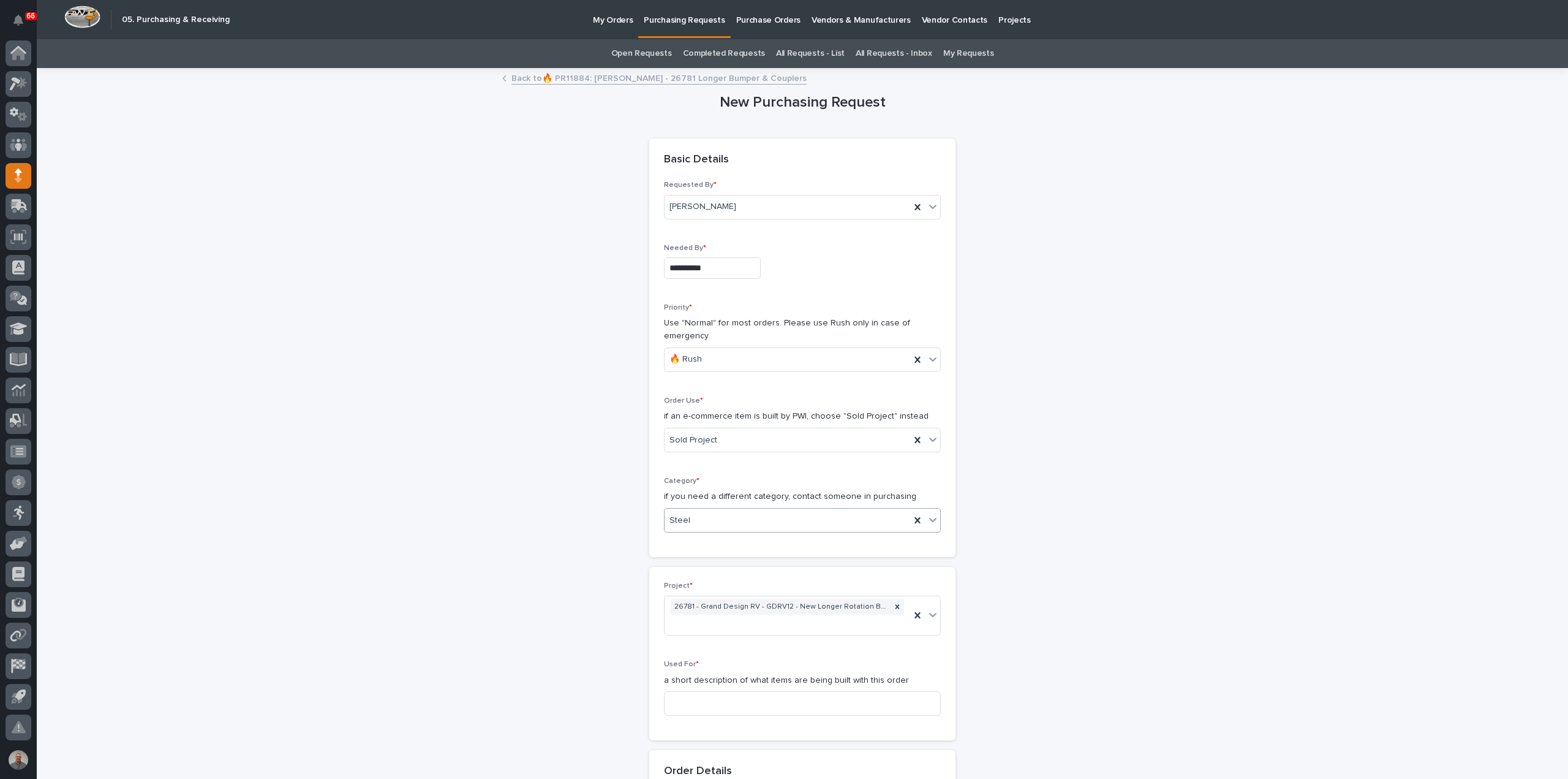
click at [733, 522] on div "Steel" at bounding box center [787, 520] width 246 height 20
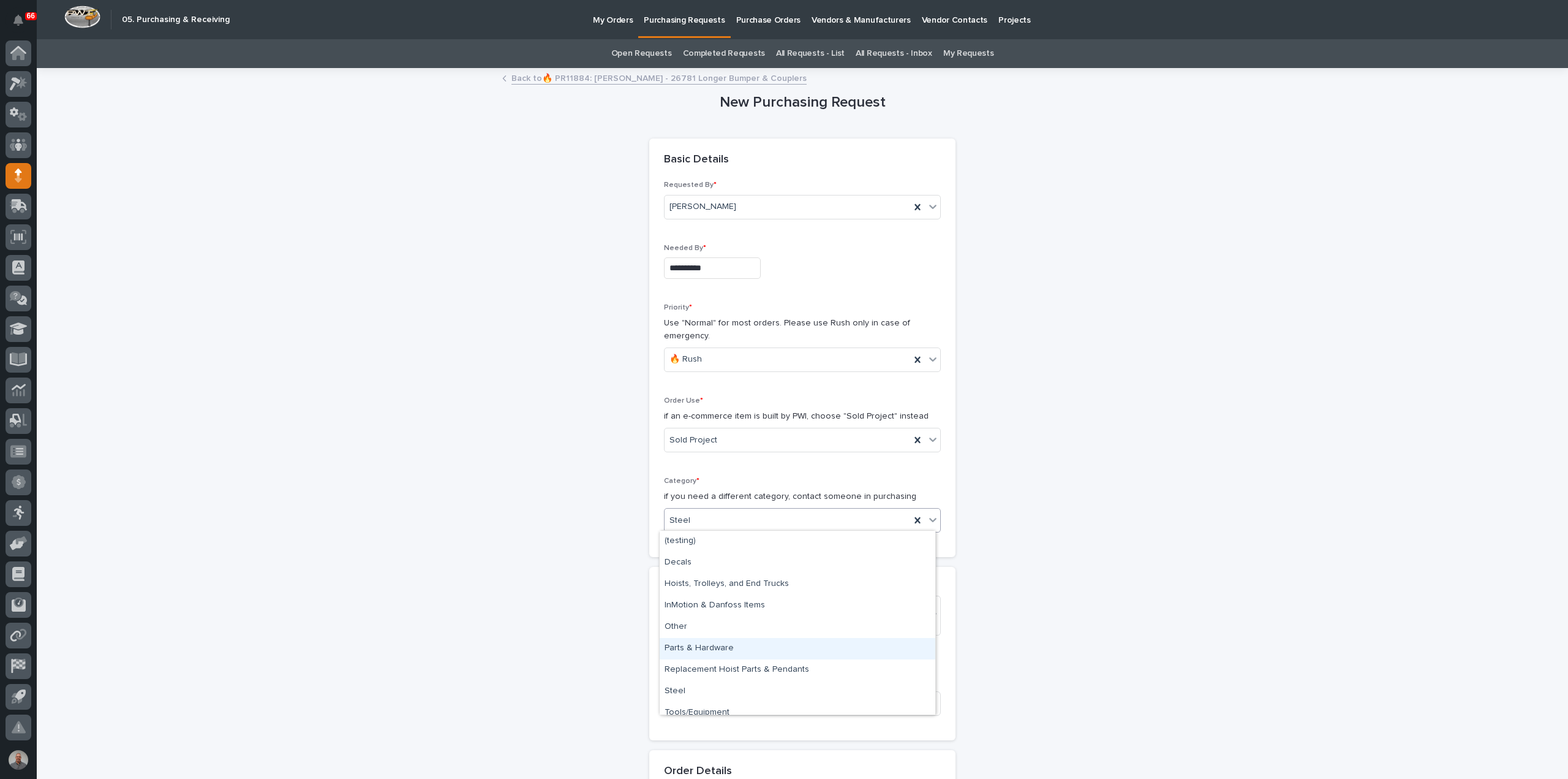
click at [721, 650] on div "Parts & Hardware" at bounding box center [798, 649] width 276 height 21
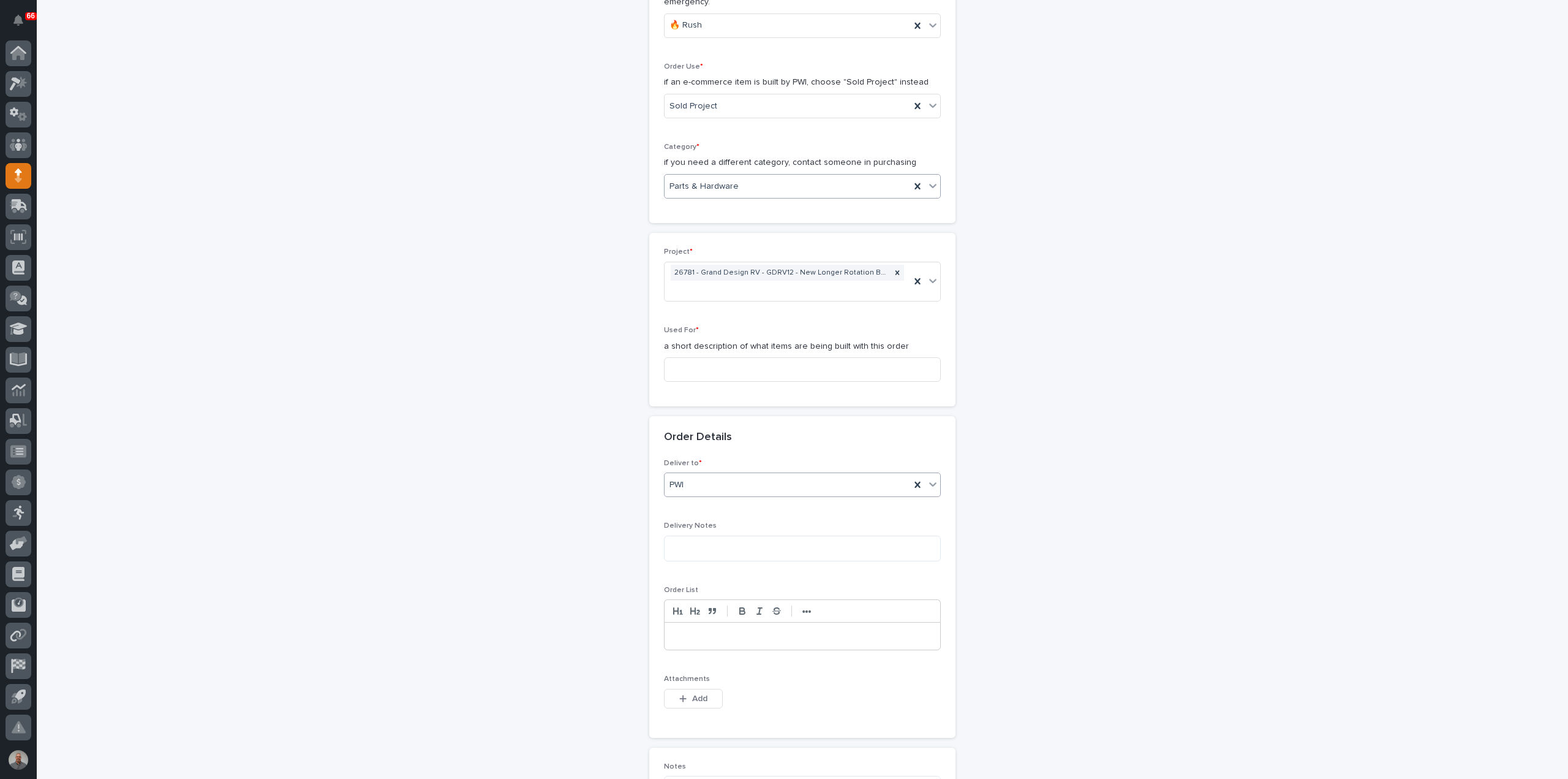
scroll to position [368, 0]
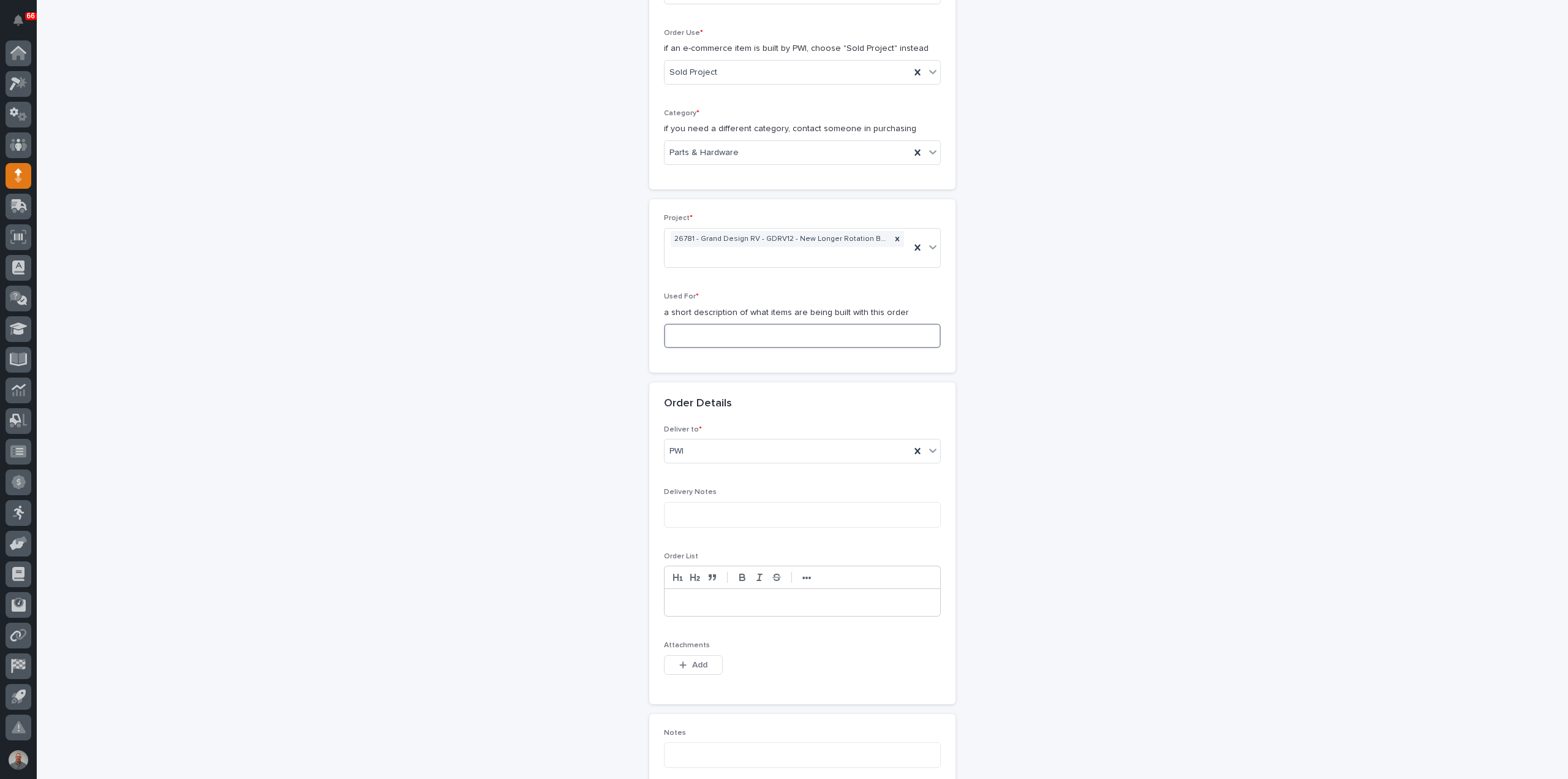
click at [706, 332] on input at bounding box center [802, 335] width 277 height 25
paste input "Longer Bumper & Couplers"
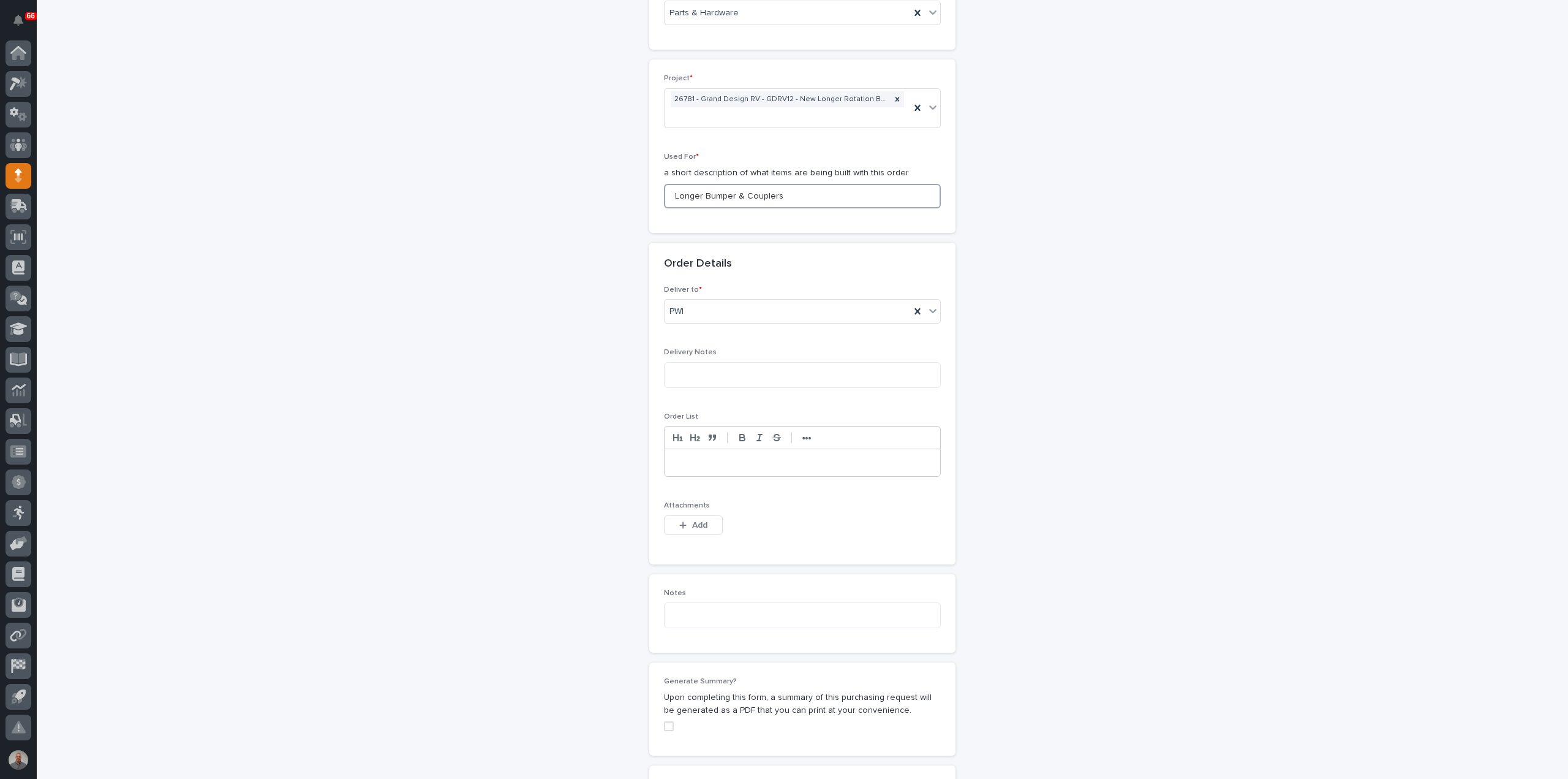
scroll to position [613, 0]
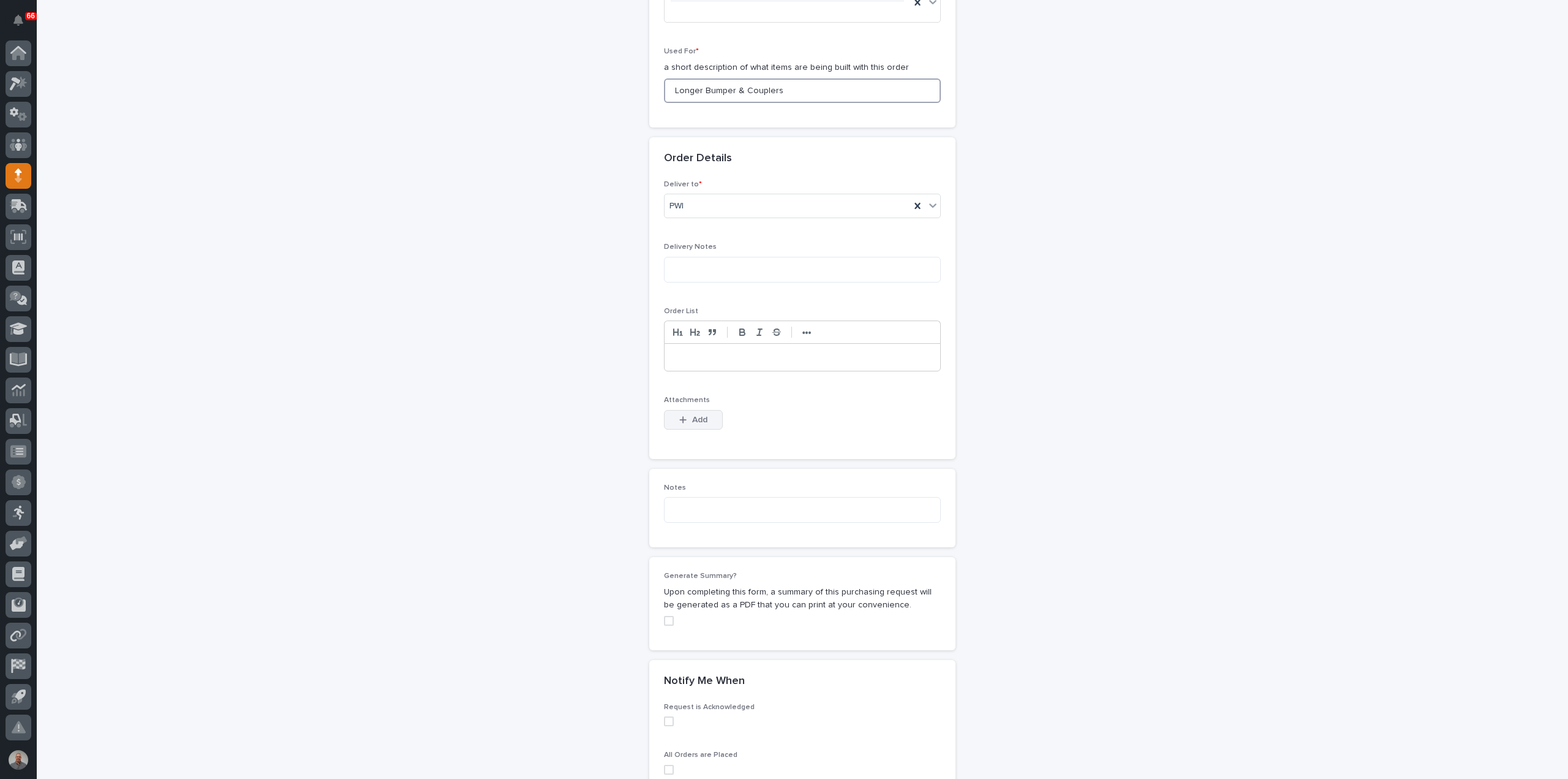
type input "Longer Bumper & Couplers"
click at [685, 415] on div "button" at bounding box center [685, 419] width 12 height 8
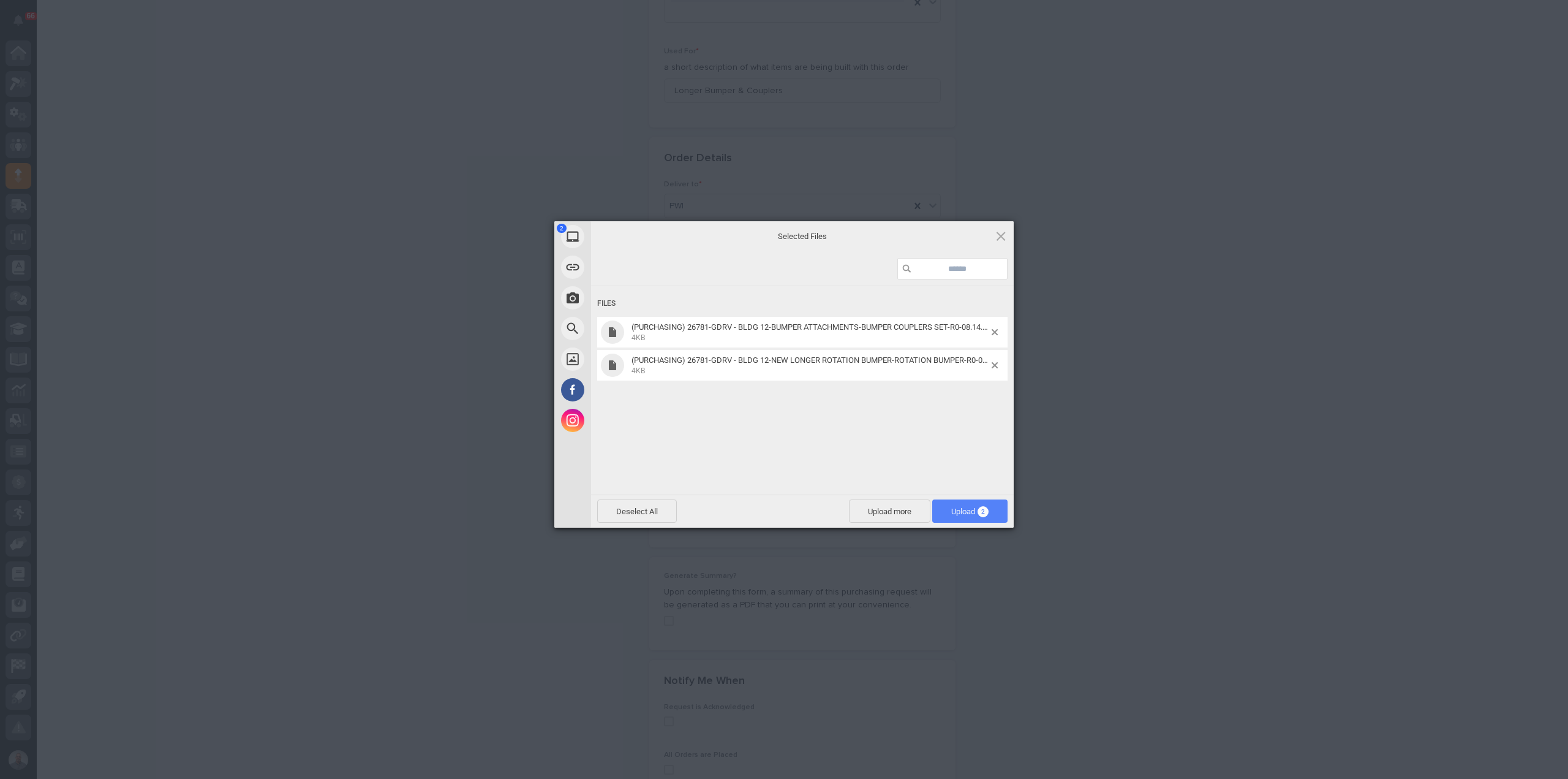
click at [945, 512] on span "Upload 2" at bounding box center [970, 511] width 75 height 23
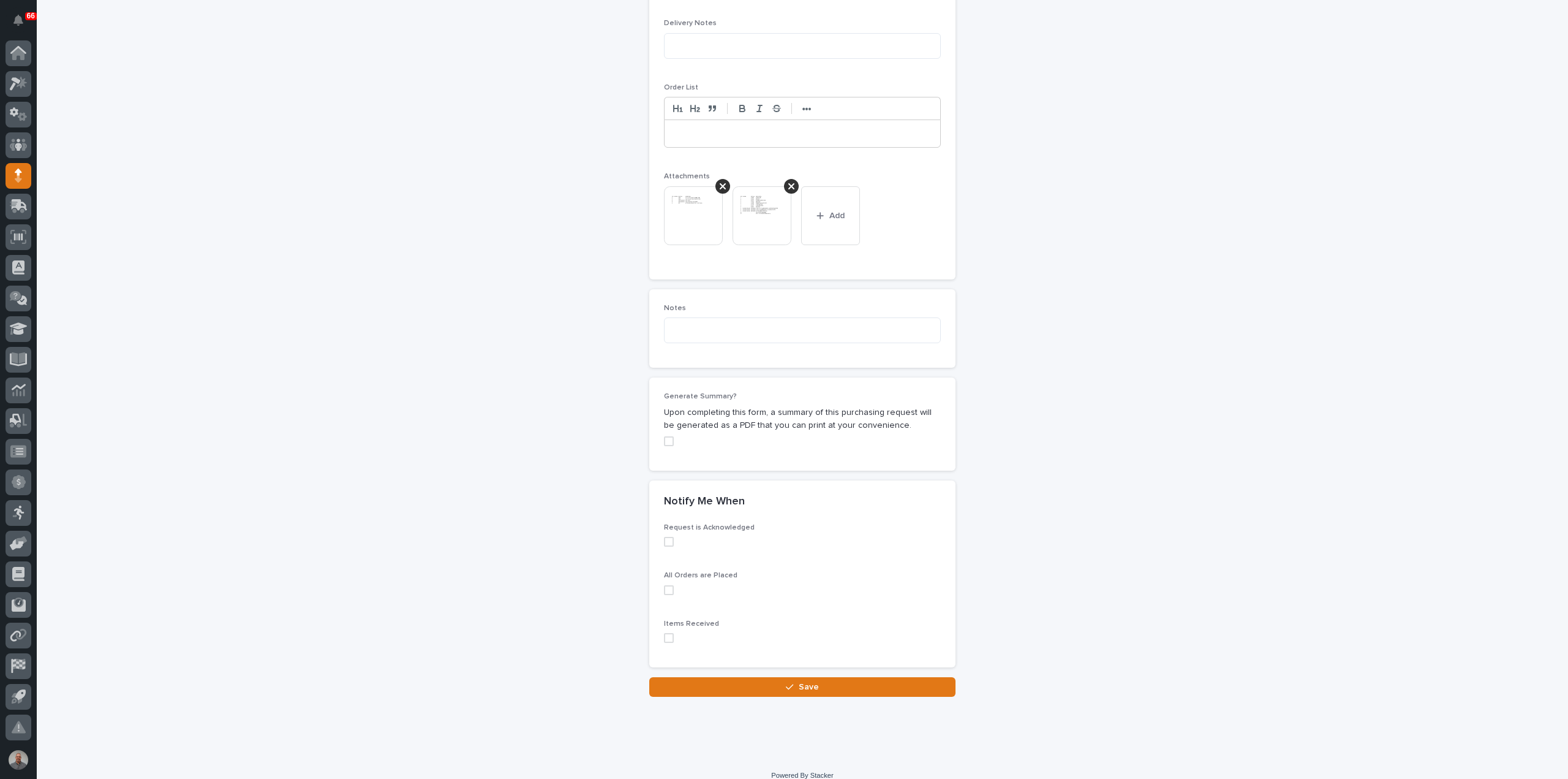
scroll to position [847, 0]
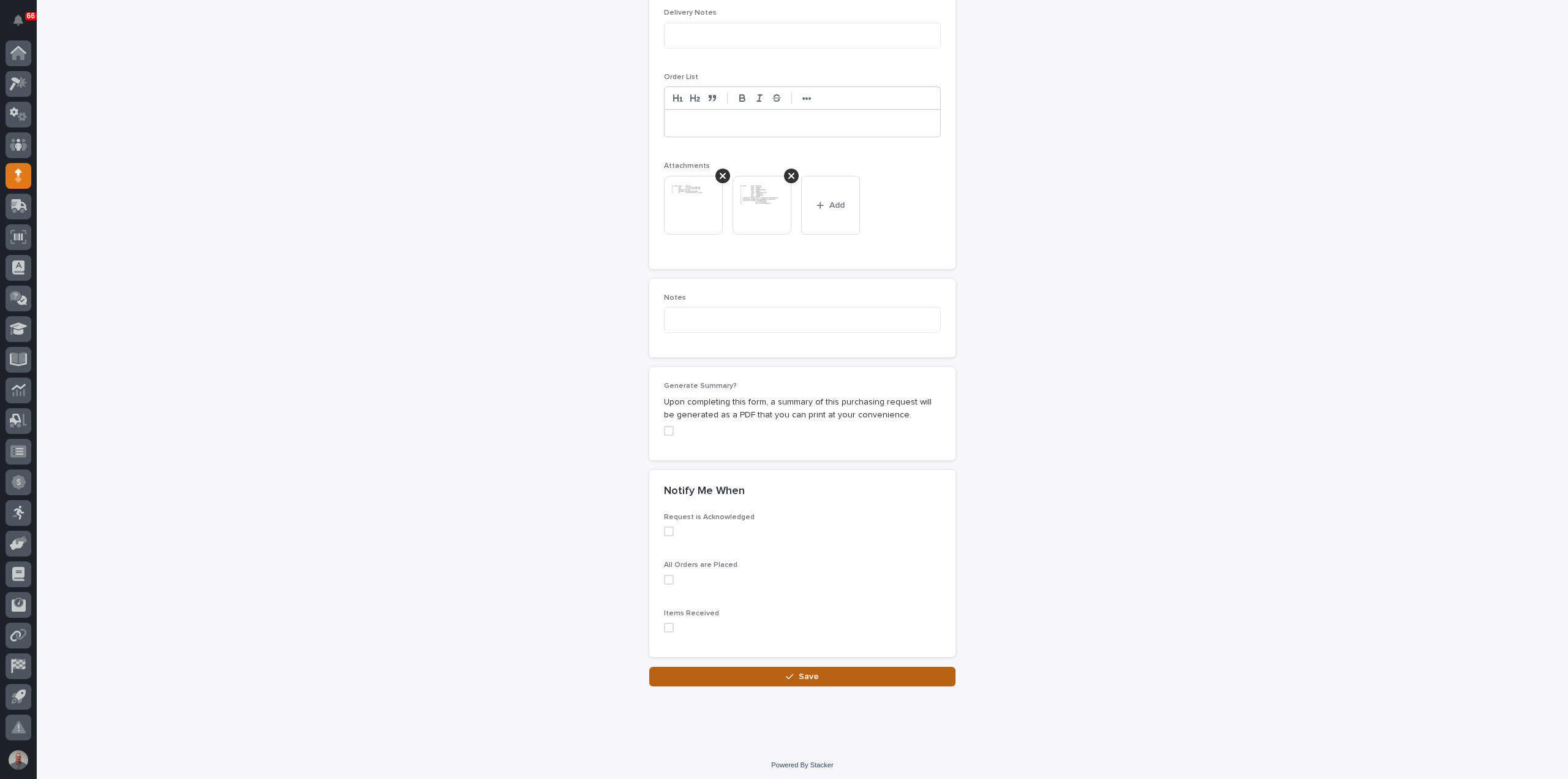
click at [849, 673] on button "Save" at bounding box center [802, 676] width 306 height 20
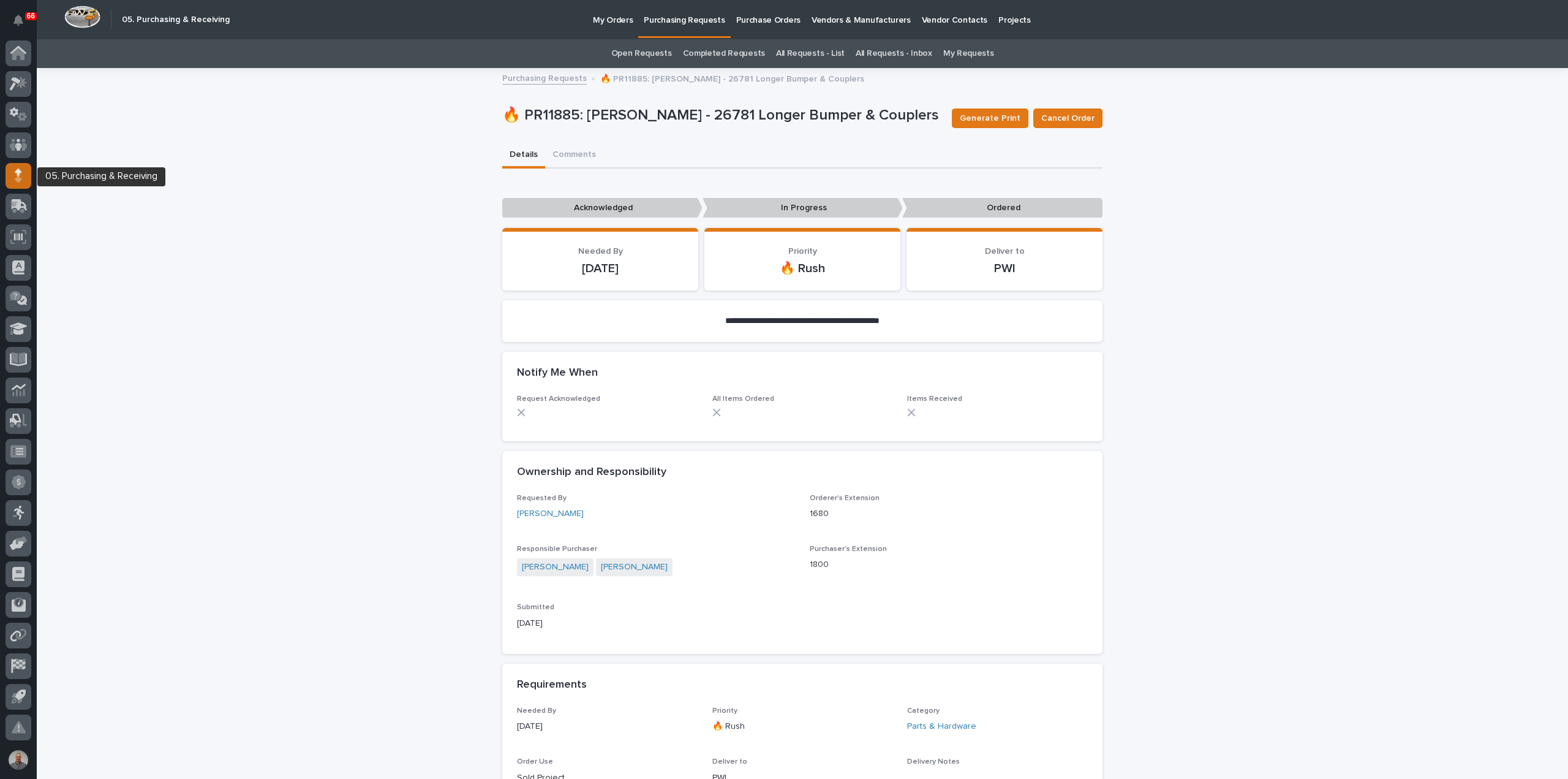
click at [21, 182] on icon at bounding box center [18, 175] width 8 height 14
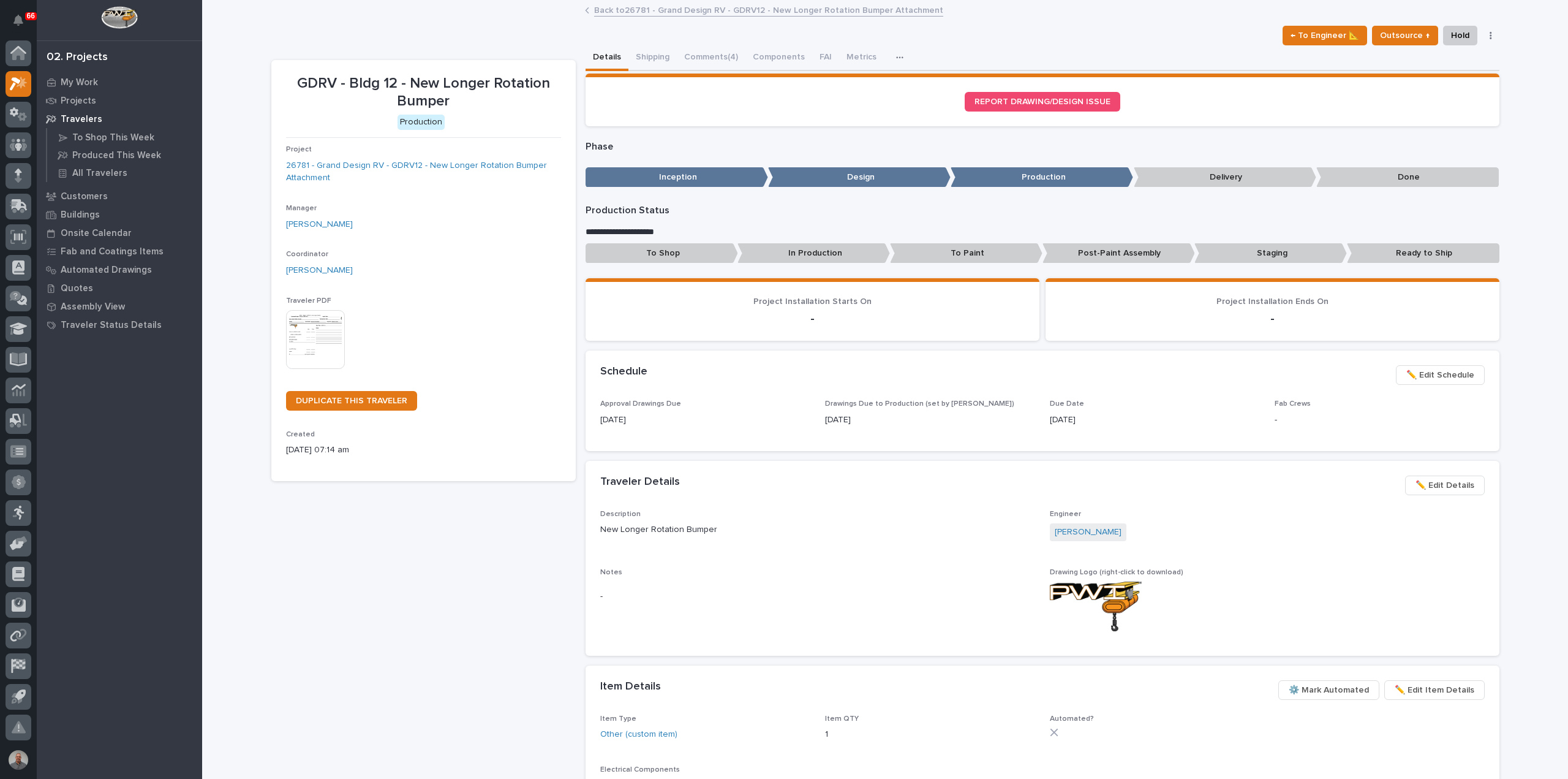
click at [704, 7] on link "Back to 26781 - Grand Design RV - GDRV12 - New Longer Rotation Bumper Attachment" at bounding box center [769, 9] width 349 height 14
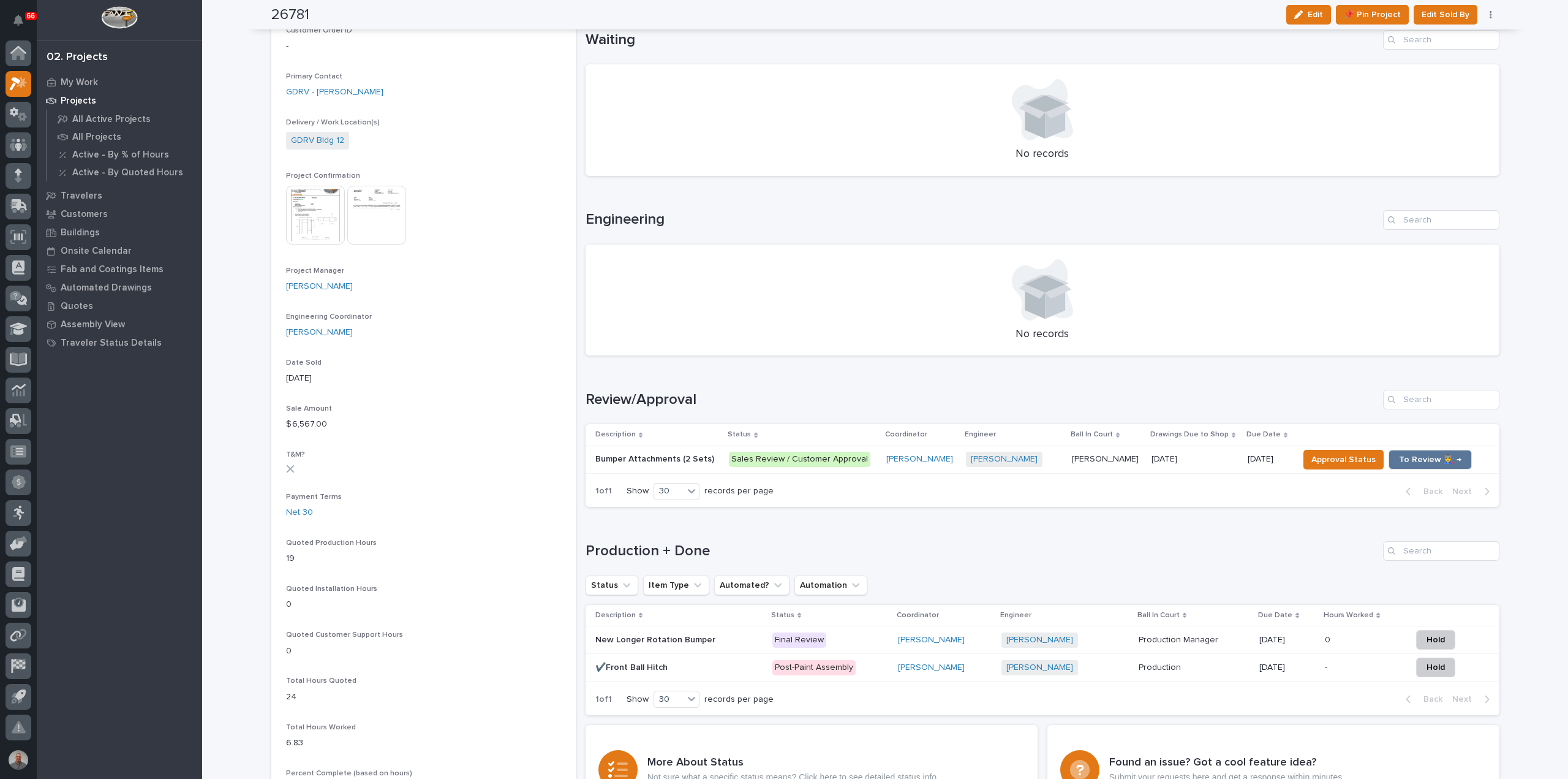
scroll to position [368, 0]
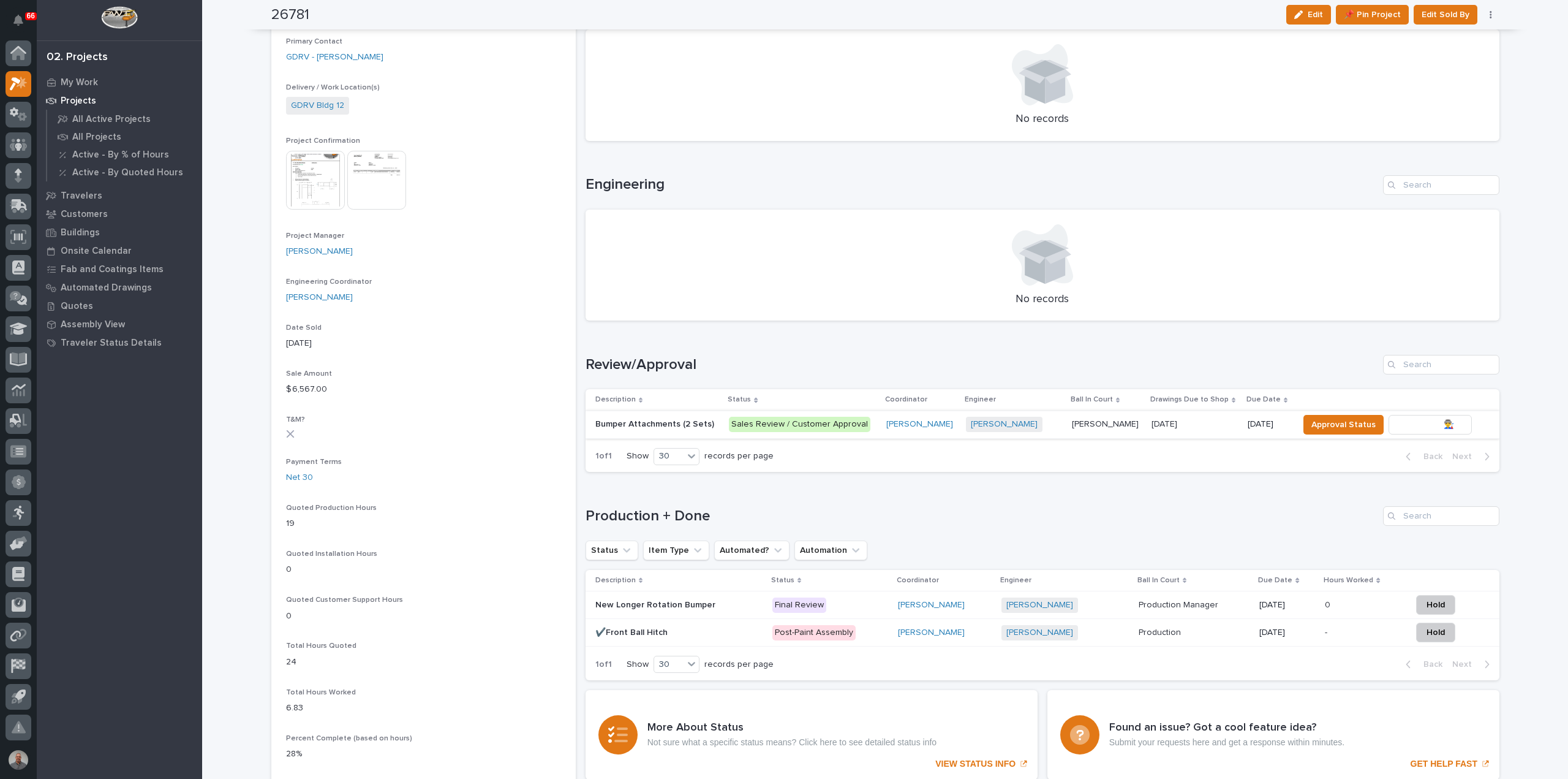
click at [1425, 421] on span "To Review 👨‍🏭 →" at bounding box center [1430, 424] width 63 height 15
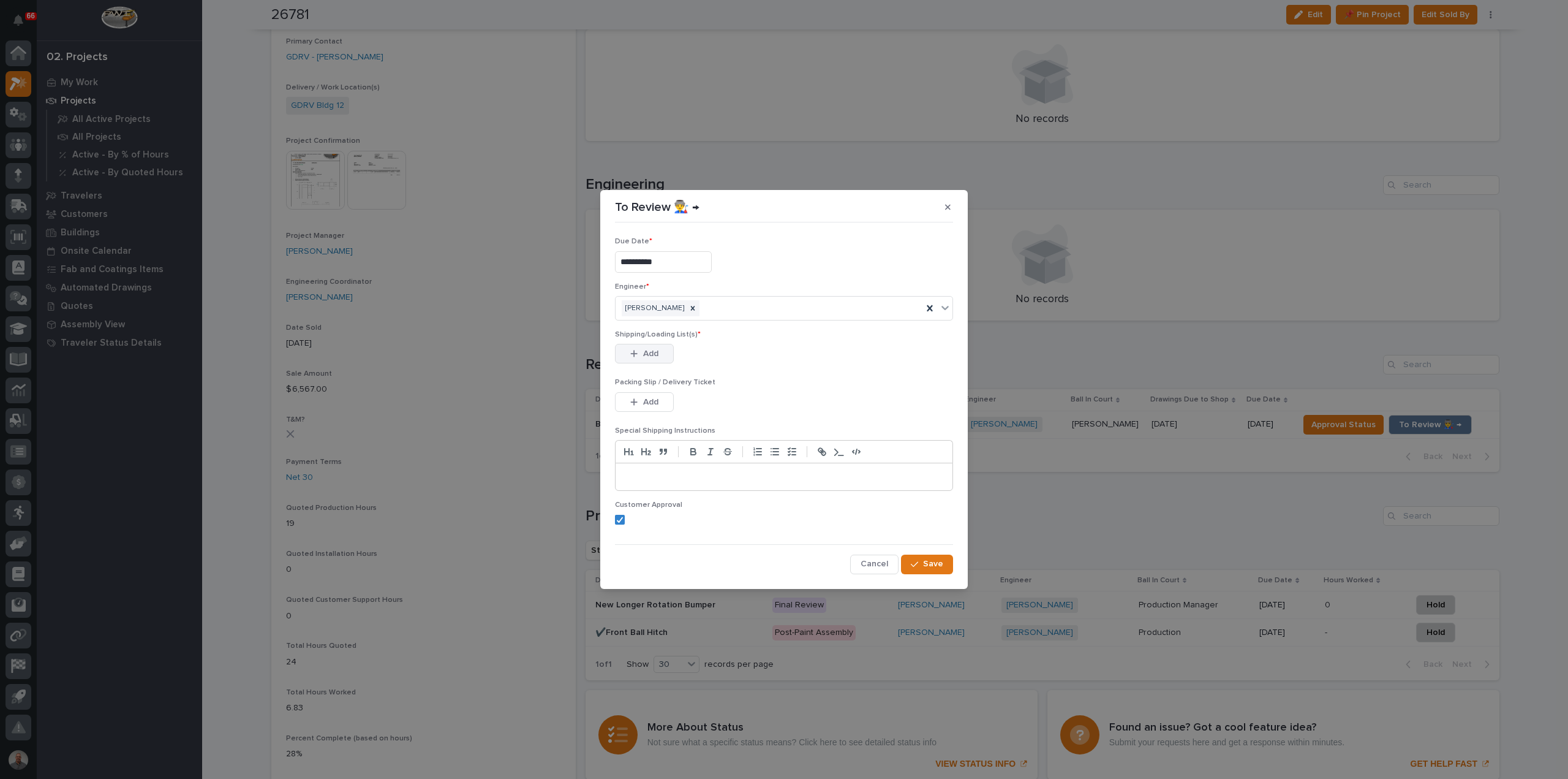
click at [635, 348] on button "Add" at bounding box center [644, 354] width 59 height 20
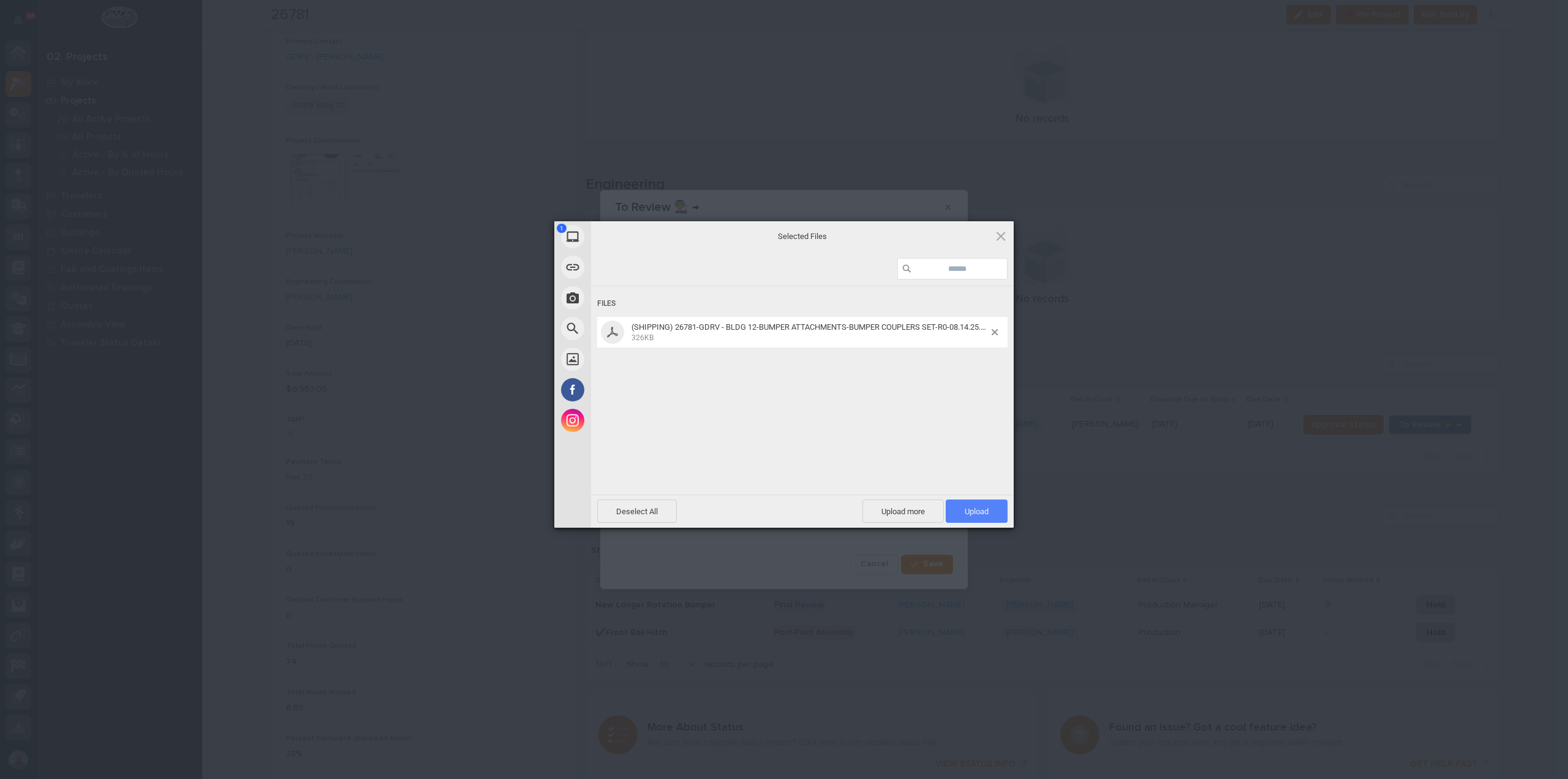
click at [972, 509] on span "Upload 1" at bounding box center [976, 512] width 24 height 9
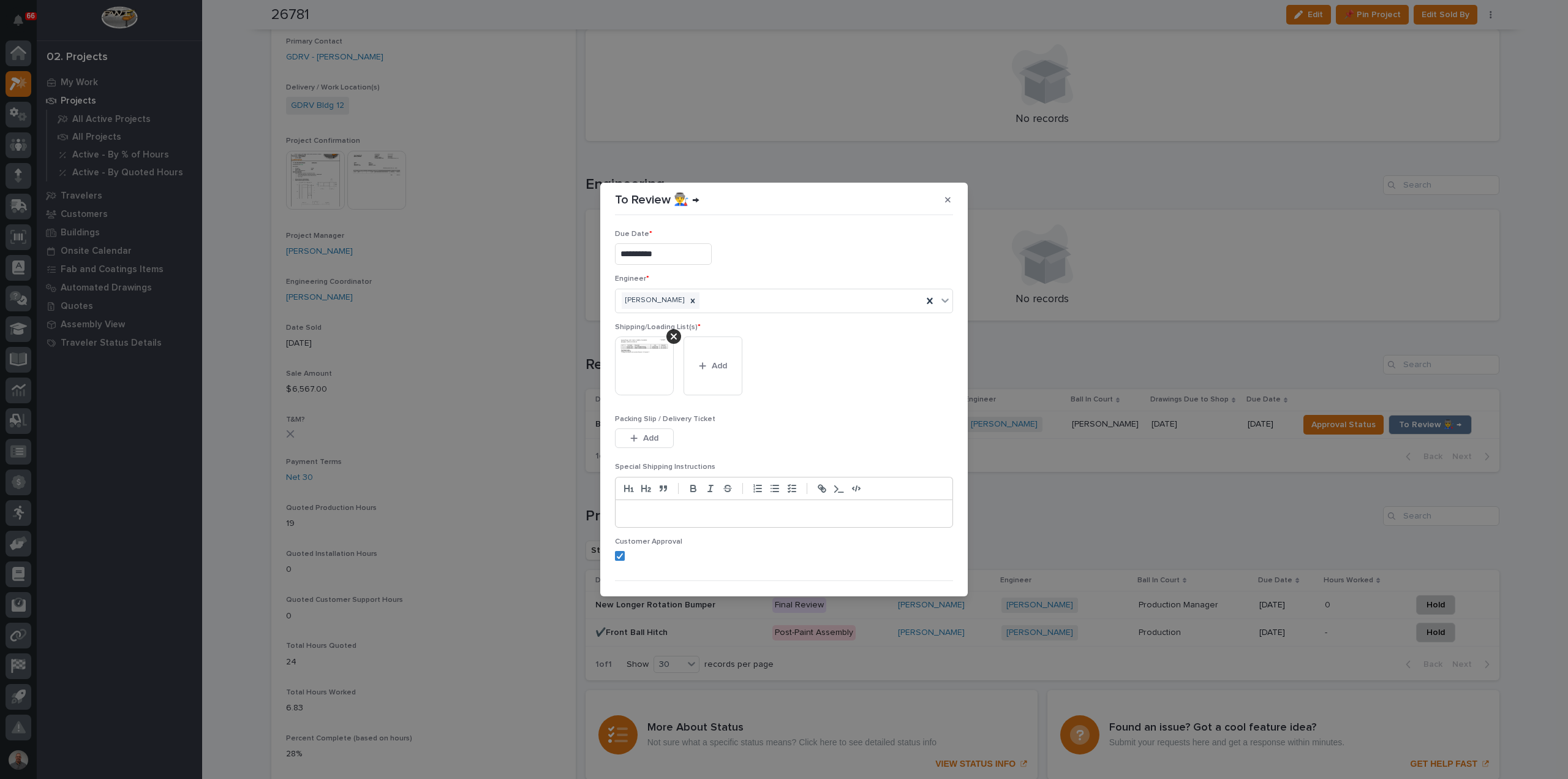
scroll to position [25, 0]
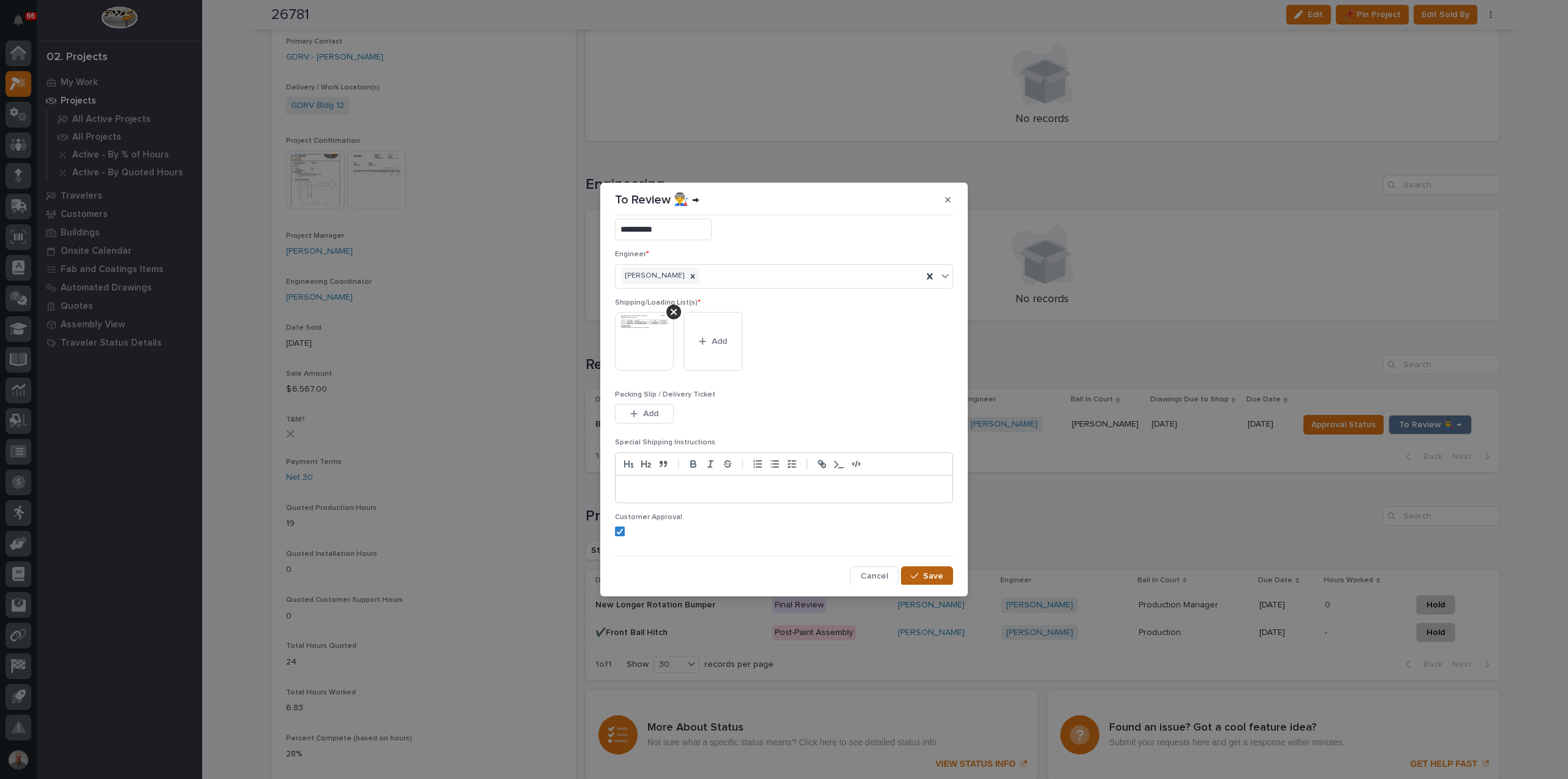
click at [932, 574] on span "Save" at bounding box center [933, 576] width 20 height 11
